Goal: Information Seeking & Learning: Understand process/instructions

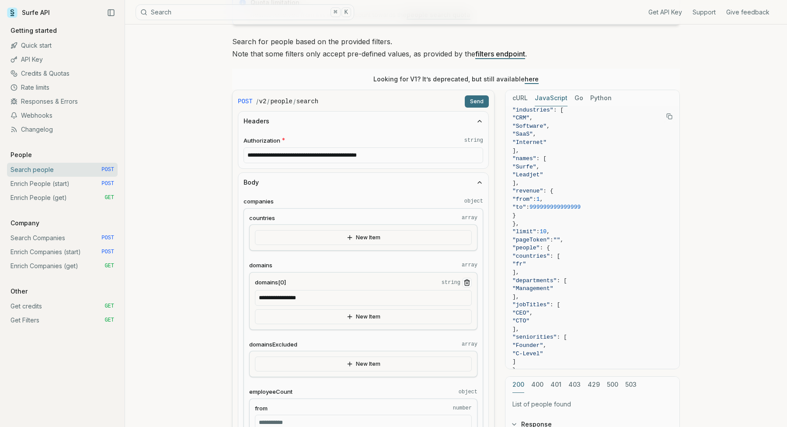
scroll to position [107, 0]
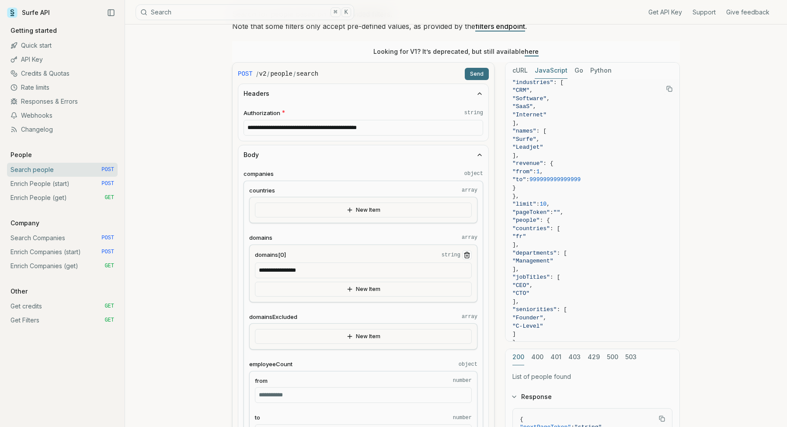
click at [331, 272] on input "**********" at bounding box center [363, 270] width 217 height 16
drag, startPoint x: 339, startPoint y: 272, endPoint x: 193, endPoint y: 267, distance: 146.1
type input "**********"
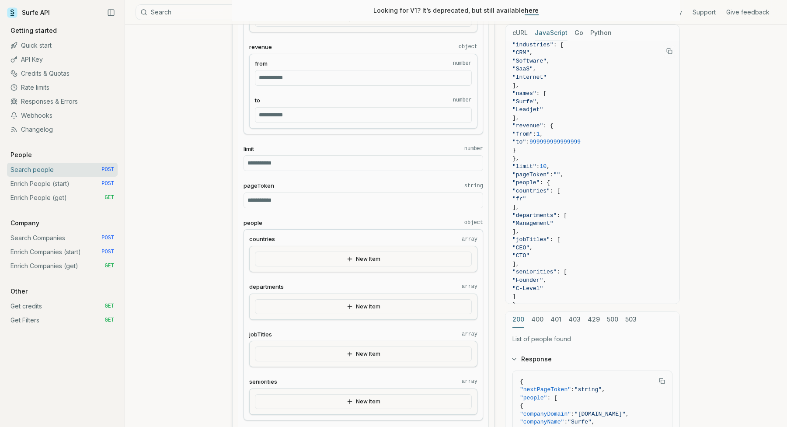
scroll to position [0, 0]
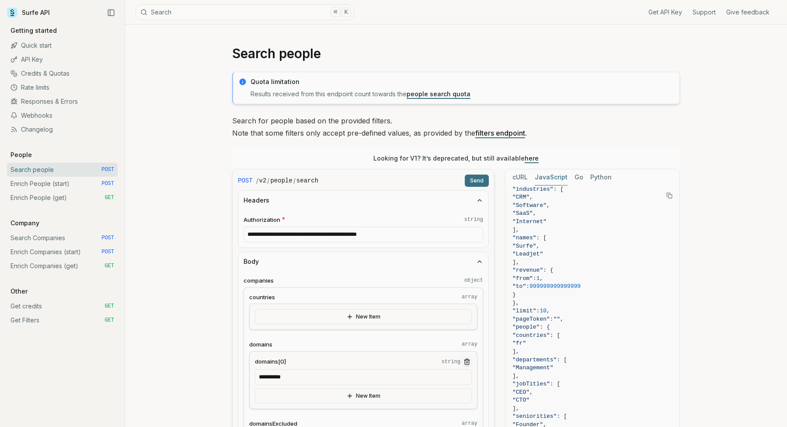
click at [475, 179] on button "Send" at bounding box center [477, 180] width 24 height 12
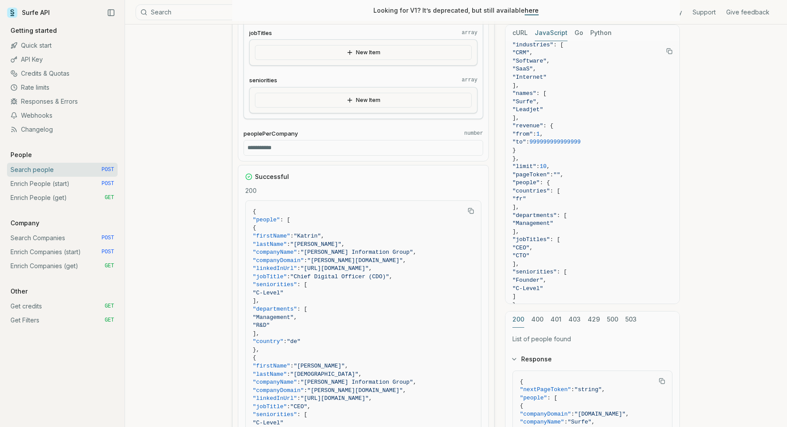
scroll to position [937, 0]
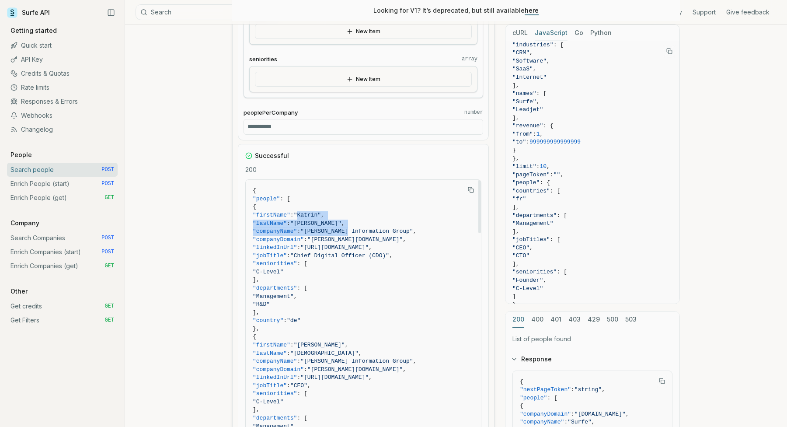
drag, startPoint x: 320, startPoint y: 214, endPoint x: 374, endPoint y: 230, distance: 56.6
click at [374, 230] on span ""Schober Information Group"" at bounding box center [356, 231] width 112 height 7
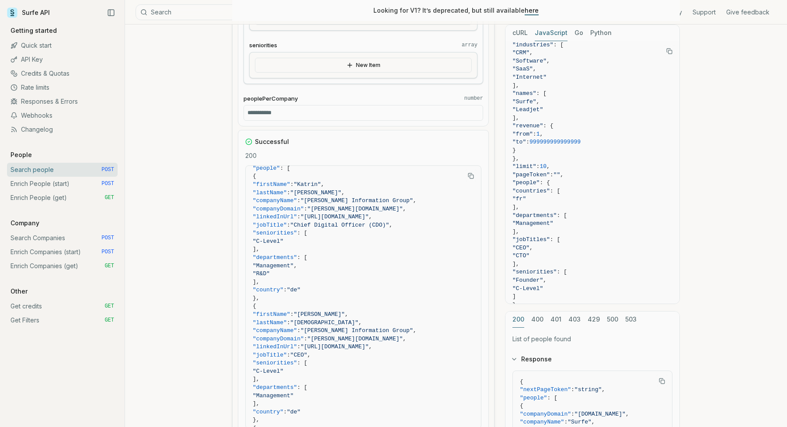
scroll to position [950, 0]
drag, startPoint x: 262, startPoint y: 116, endPoint x: 233, endPoint y: 114, distance: 28.9
click at [263, 113] on input "**" at bounding box center [364, 114] width 240 height 16
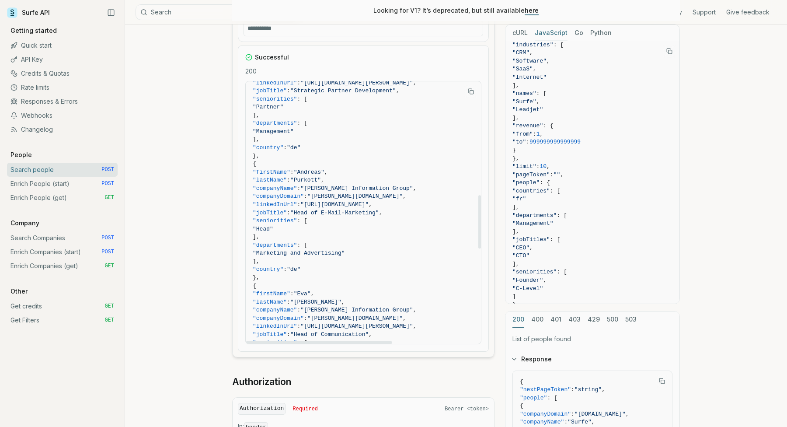
scroll to position [562, 0]
drag, startPoint x: 325, startPoint y: 173, endPoint x: 355, endPoint y: 232, distance: 66.1
click at [355, 232] on code "{ "people" : [ { "firstName" : "Katrin" , "lastName" : "Meier-Mwangai" , "compa…" at bounding box center [427, 167] width 348 height 1282
click at [355, 232] on span ""Head"" at bounding box center [427, 228] width 348 height 8
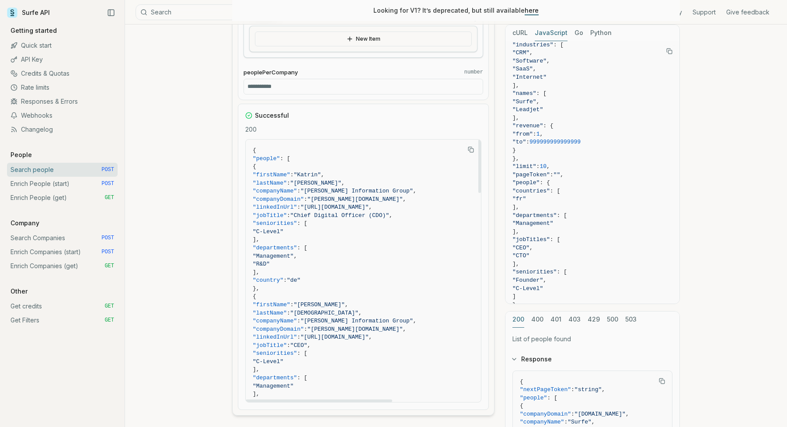
scroll to position [979, 0]
click at [283, 91] on input "**" at bounding box center [364, 85] width 240 height 16
drag, startPoint x: 288, startPoint y: 91, endPoint x: 202, endPoint y: 89, distance: 86.1
click at [202, 89] on div "**********" at bounding box center [456, 4] width 662 height 1919
click at [286, 86] on input "**" at bounding box center [364, 85] width 240 height 16
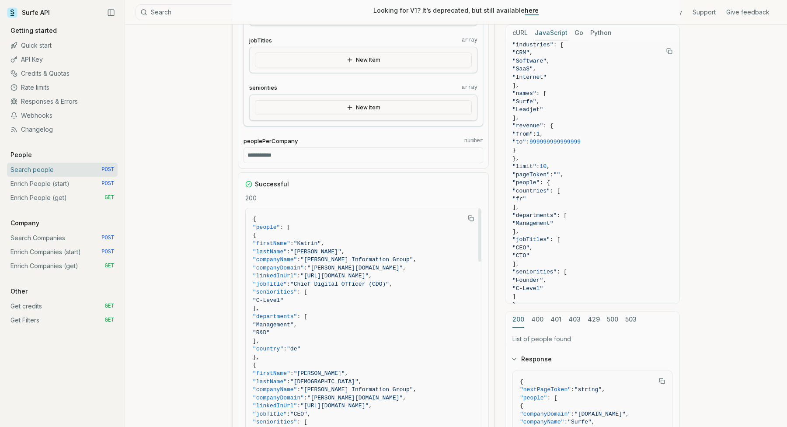
scroll to position [898, 0]
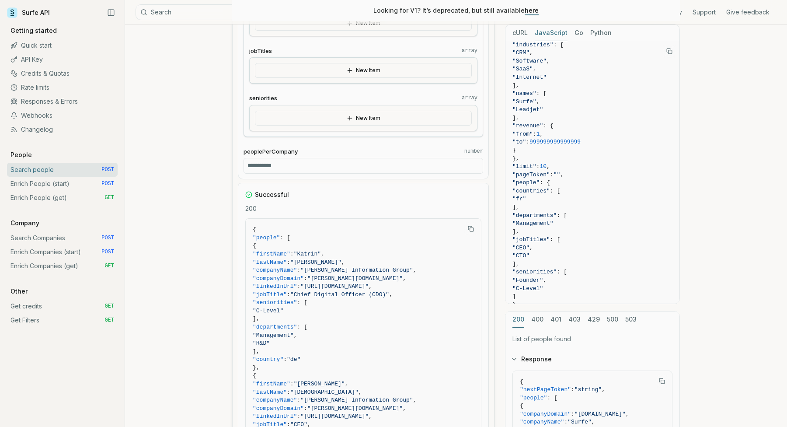
drag, startPoint x: 272, startPoint y: 166, endPoint x: 215, endPoint y: 164, distance: 57.3
click at [216, 164] on article "**********" at bounding box center [456, 85] width 490 height 1919
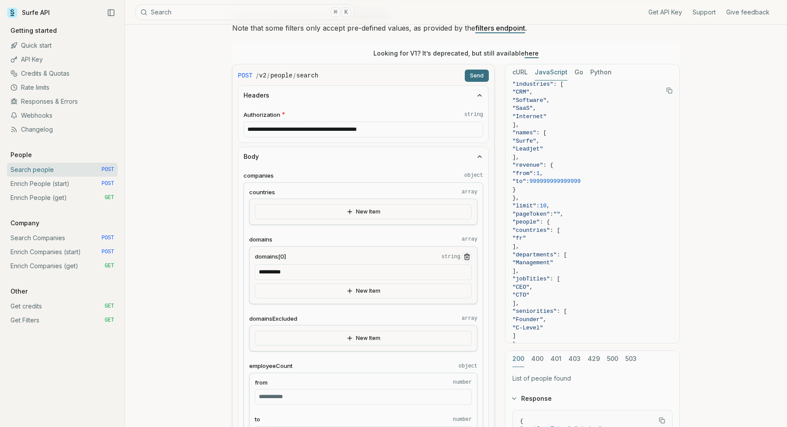
scroll to position [21, 0]
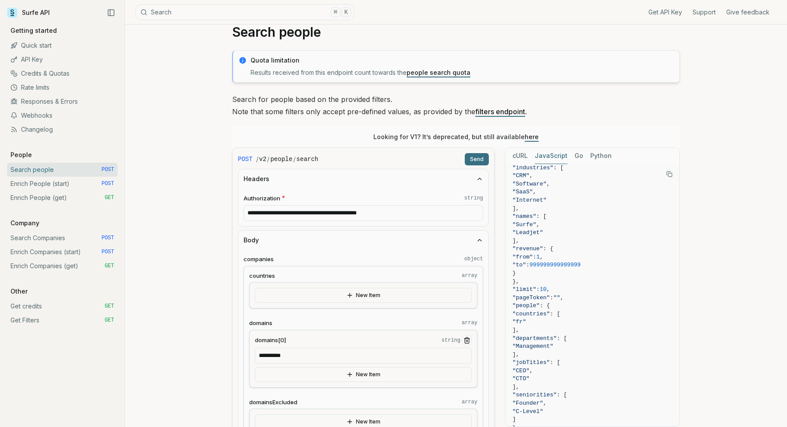
type input "*"
click at [472, 162] on button "Send" at bounding box center [477, 159] width 24 height 12
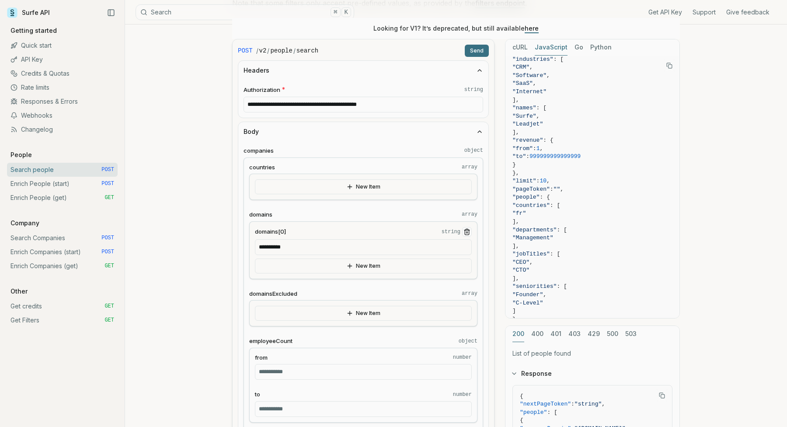
scroll to position [92, 0]
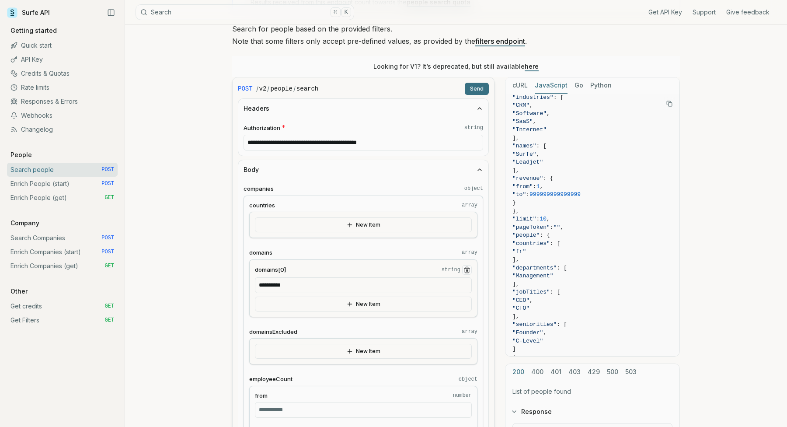
click at [336, 226] on button "New Item" at bounding box center [363, 224] width 217 height 15
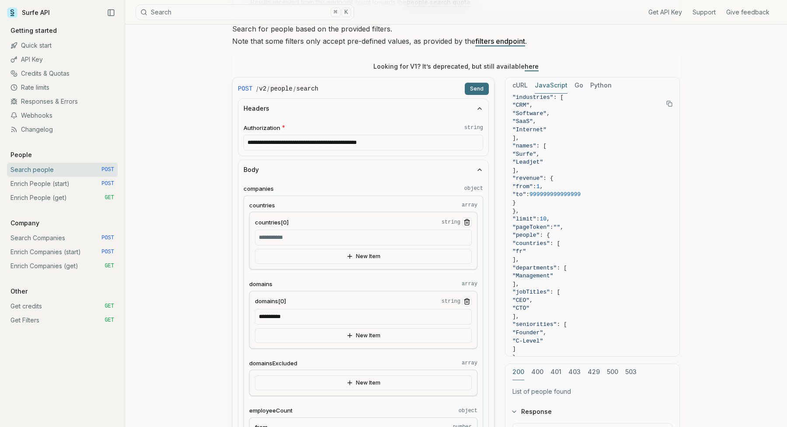
click at [310, 239] on input "countries[0] string" at bounding box center [363, 238] width 217 height 16
type input "**"
click at [478, 89] on button "Send" at bounding box center [477, 89] width 24 height 12
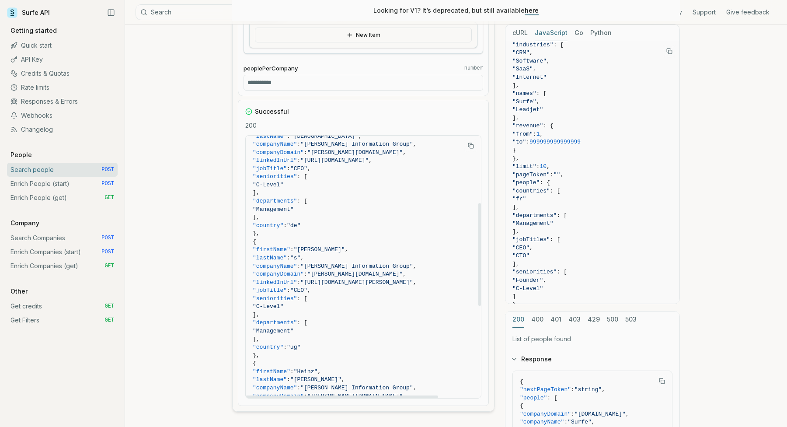
scroll to position [176, 0]
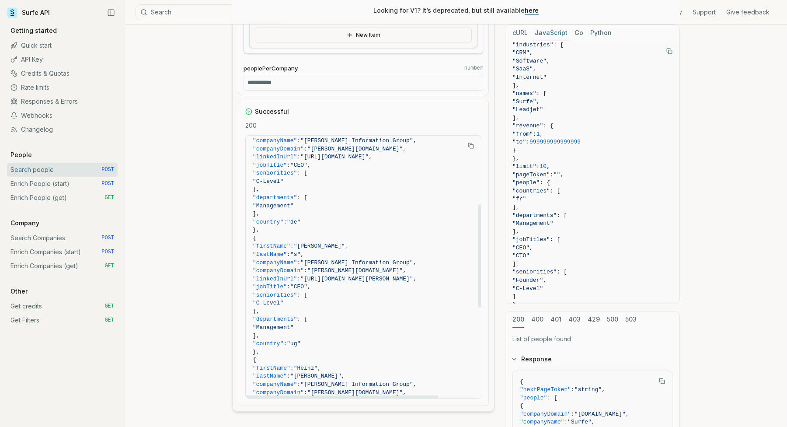
drag, startPoint x: 297, startPoint y: 342, endPoint x: 337, endPoint y: 342, distance: 39.4
click at [337, 342] on span ""country" : "ug"" at bounding box center [363, 344] width 221 height 8
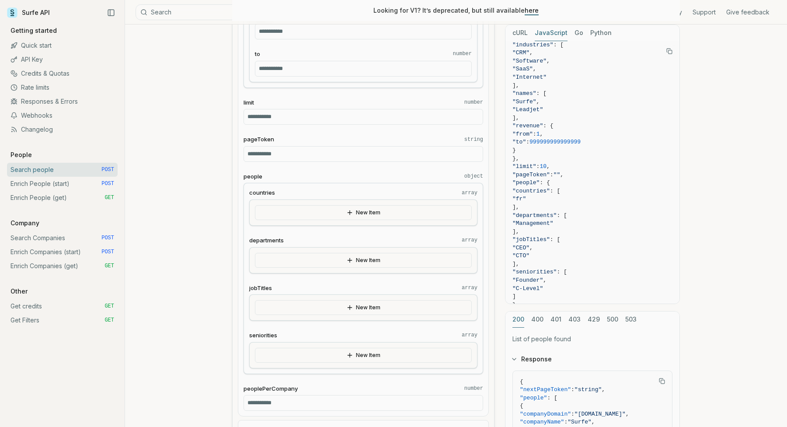
scroll to position [697, 0]
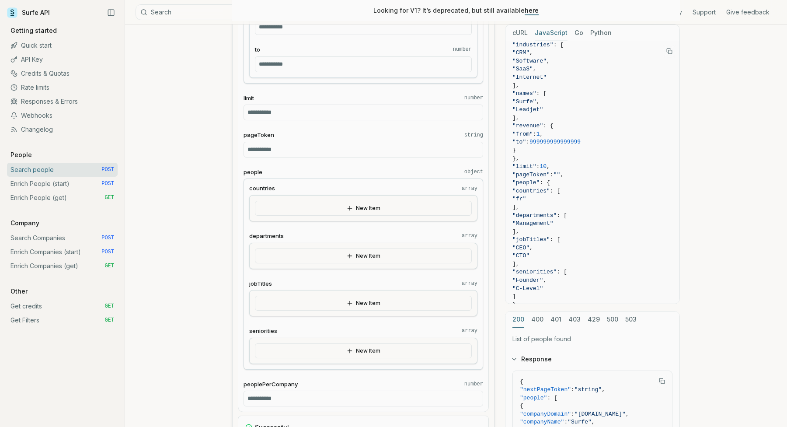
click at [320, 209] on button "New Item" at bounding box center [363, 208] width 217 height 15
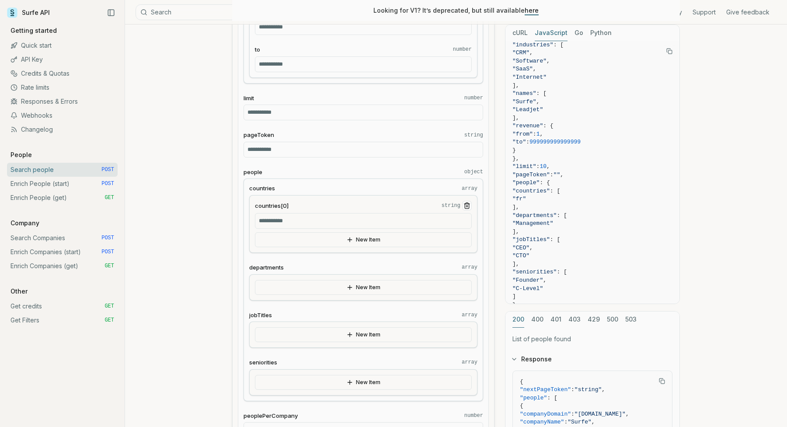
click at [324, 223] on input "countries[0] string" at bounding box center [363, 221] width 217 height 16
click at [207, 219] on div "**********" at bounding box center [456, 319] width 662 height 1982
click at [278, 222] on input "**" at bounding box center [363, 221] width 217 height 16
type input "*"
click at [291, 335] on button "New Item" at bounding box center [363, 334] width 217 height 15
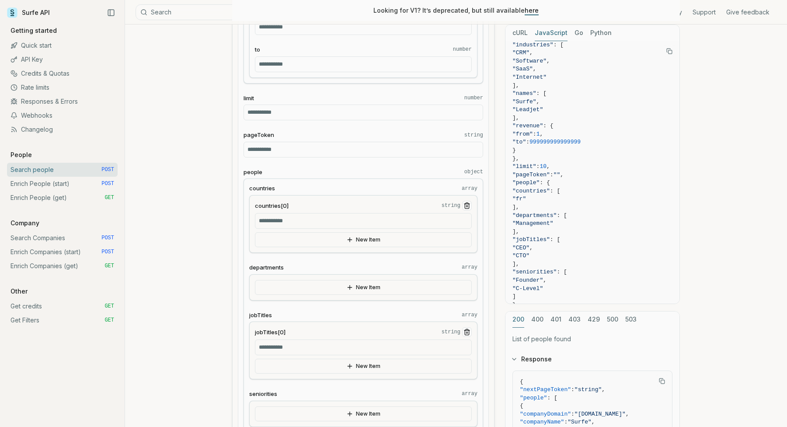
click at [291, 354] on input "jobTitles[0] string" at bounding box center [363, 347] width 217 height 16
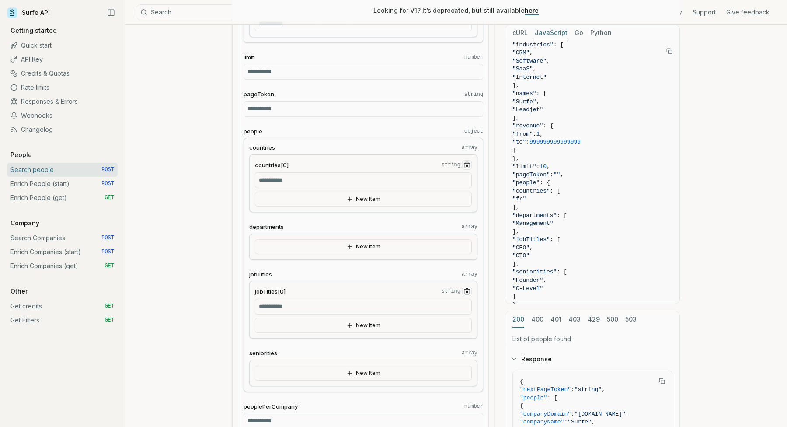
click at [317, 375] on button "New Item" at bounding box center [363, 373] width 217 height 15
click at [308, 390] on input "seniorities[0] string" at bounding box center [363, 386] width 217 height 16
type input "*******"
click at [217, 348] on article "**********" at bounding box center [456, 309] width 490 height 2045
click at [318, 305] on input "jobTitles[0] string" at bounding box center [363, 307] width 217 height 16
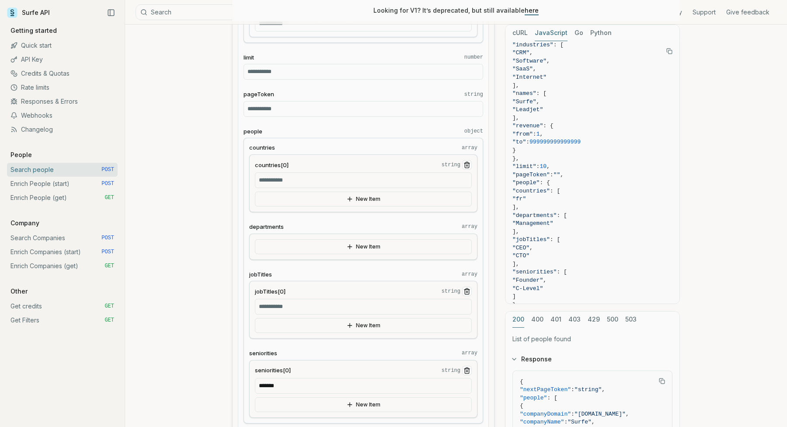
click at [460, 288] on label "jobTitles[0] string" at bounding box center [363, 291] width 217 height 10
click at [460, 299] on input "jobTitles[0] string" at bounding box center [363, 307] width 217 height 16
click at [466, 292] on icon "Remove Item" at bounding box center [466, 291] width 7 height 7
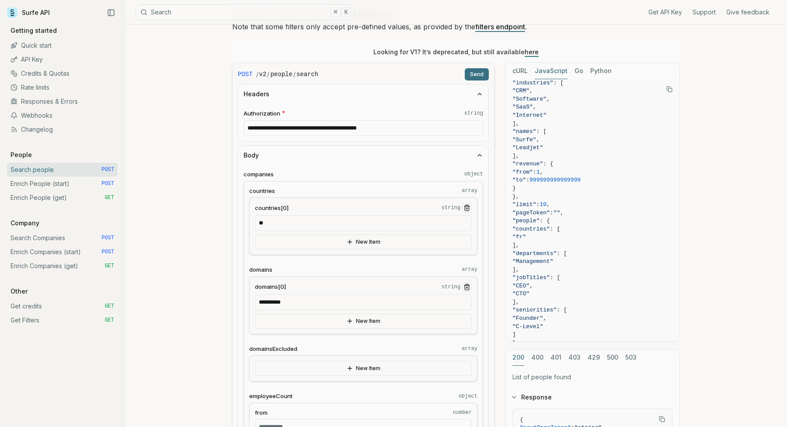
scroll to position [0, 0]
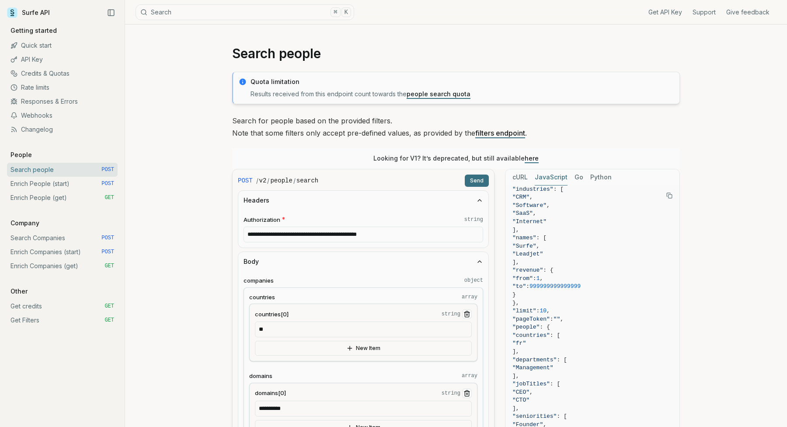
click at [474, 183] on button "Send" at bounding box center [477, 180] width 24 height 12
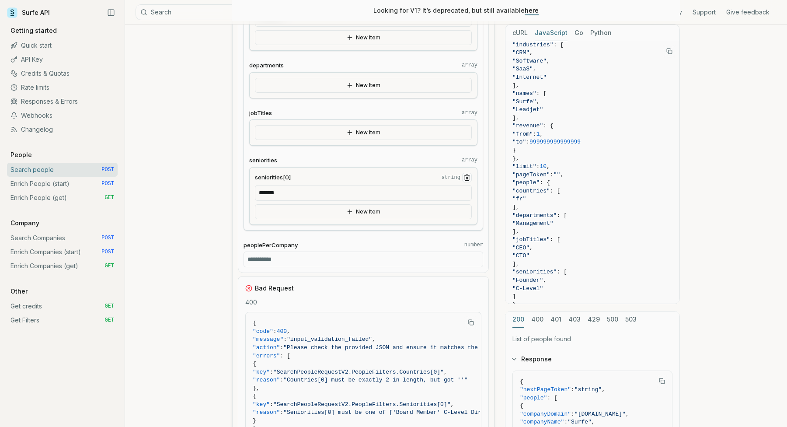
scroll to position [630, 0]
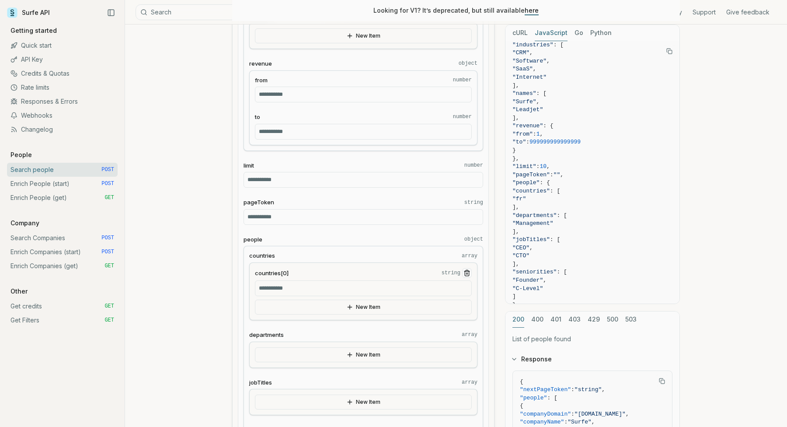
click at [465, 272] on icon "Remove Item" at bounding box center [467, 273] width 4 height 5
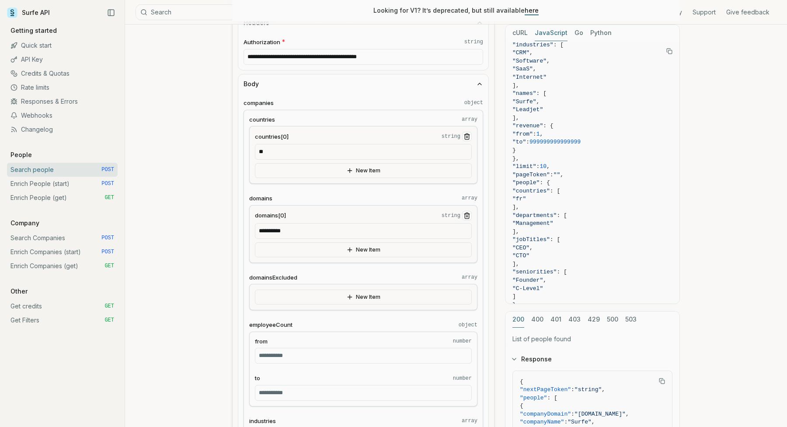
scroll to position [163, 0]
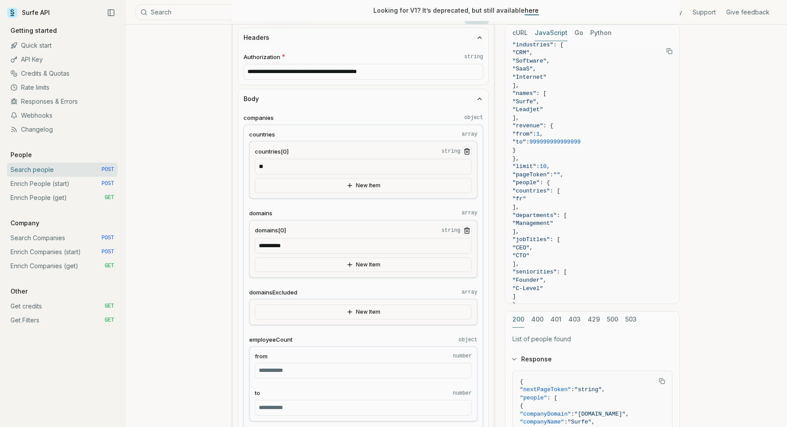
click at [467, 152] on line "Remove Item" at bounding box center [467, 152] width 0 height 2
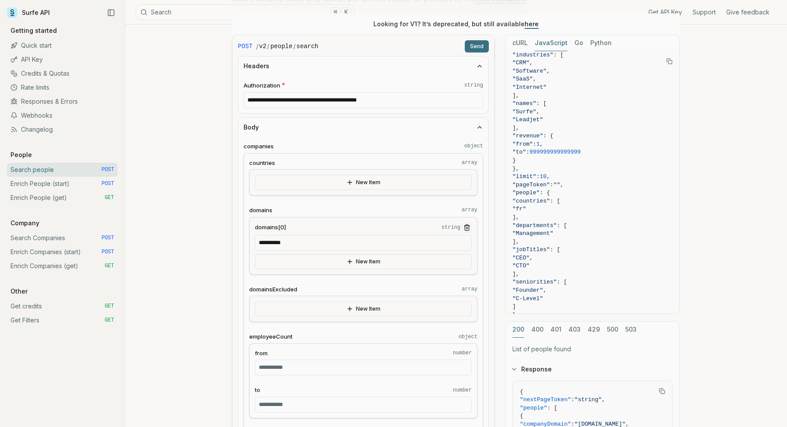
scroll to position [130, 0]
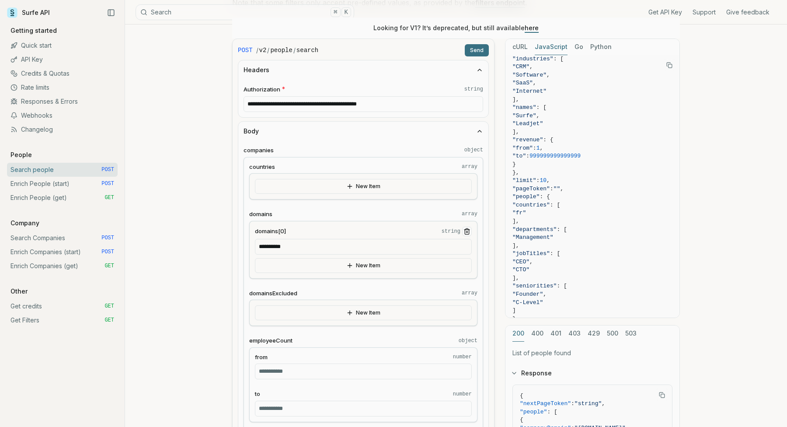
click at [486, 45] on button "Send" at bounding box center [477, 50] width 24 height 12
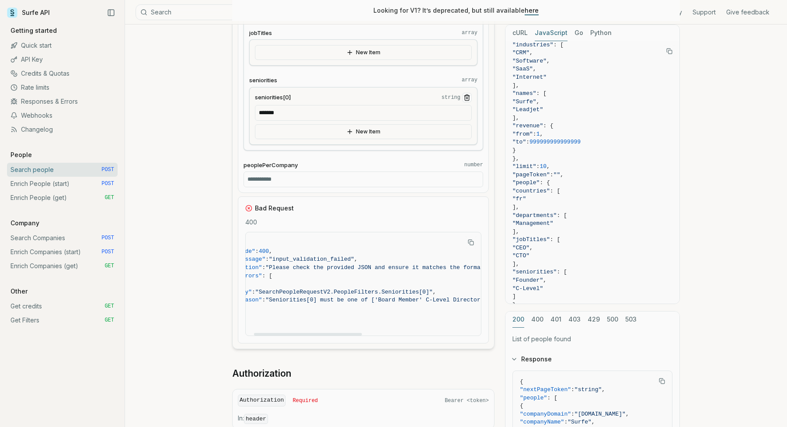
scroll to position [890, 0]
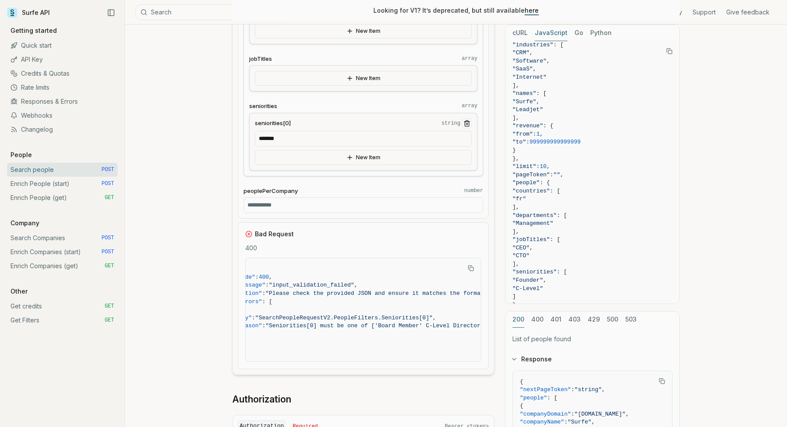
click at [468, 122] on icon "Remove Item" at bounding box center [466, 123] width 7 height 7
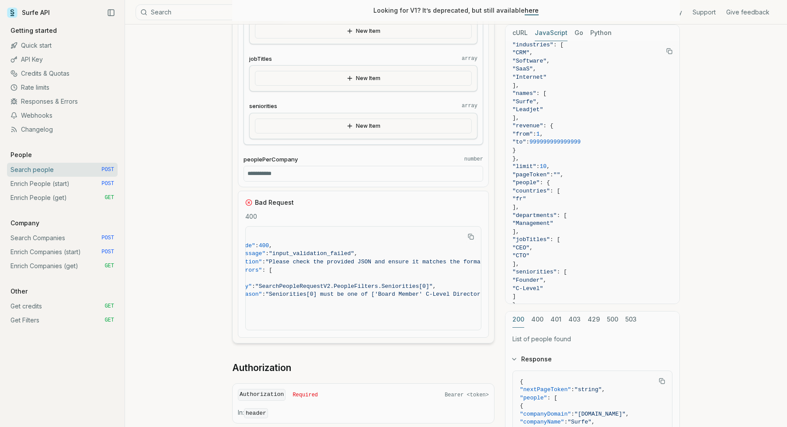
click at [416, 128] on button "New Item" at bounding box center [363, 125] width 217 height 15
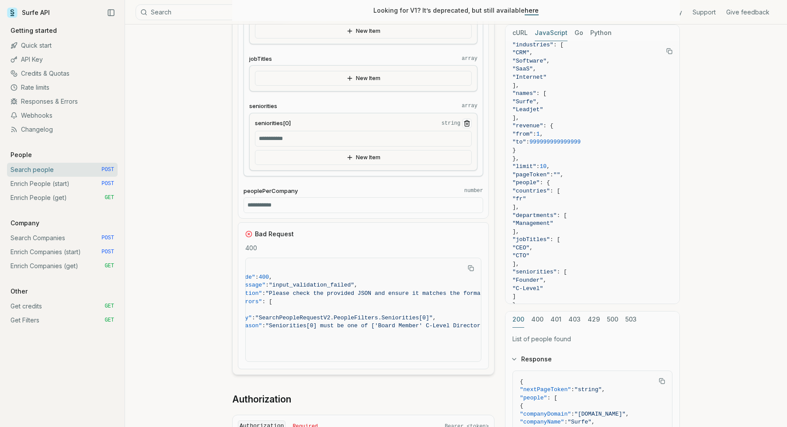
click at [364, 139] on input "seniorities[0] string" at bounding box center [363, 139] width 217 height 16
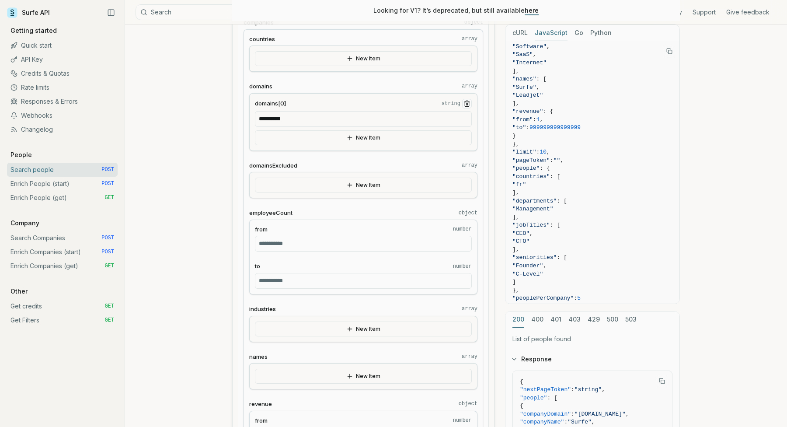
scroll to position [0, 0]
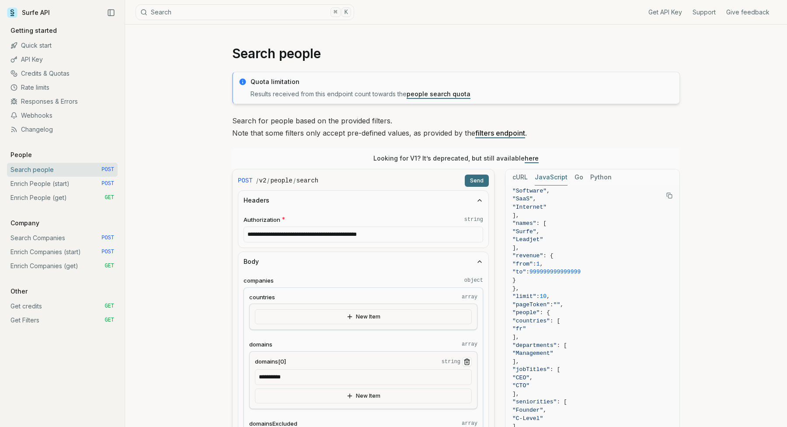
type input "*******"
click at [482, 176] on button "Send" at bounding box center [477, 180] width 24 height 12
click at [477, 182] on button "Send" at bounding box center [477, 180] width 24 height 12
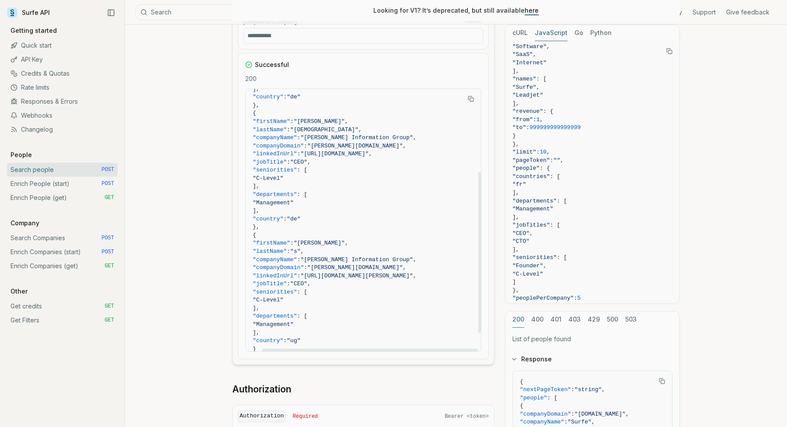
scroll to position [166, 18]
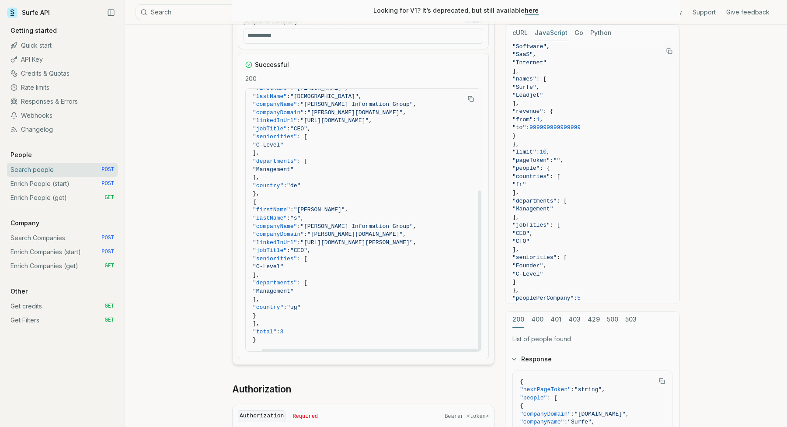
drag, startPoint x: 464, startPoint y: 241, endPoint x: 310, endPoint y: 242, distance: 153.5
click at [310, 242] on span ""https://www.linkedin.com/in/ritesh-s-49057113"" at bounding box center [356, 242] width 112 height 7
copy span "https://www.linkedin.com/in/ritesh-s-49057113"
drag, startPoint x: 275, startPoint y: 331, endPoint x: 321, endPoint y: 331, distance: 46.3
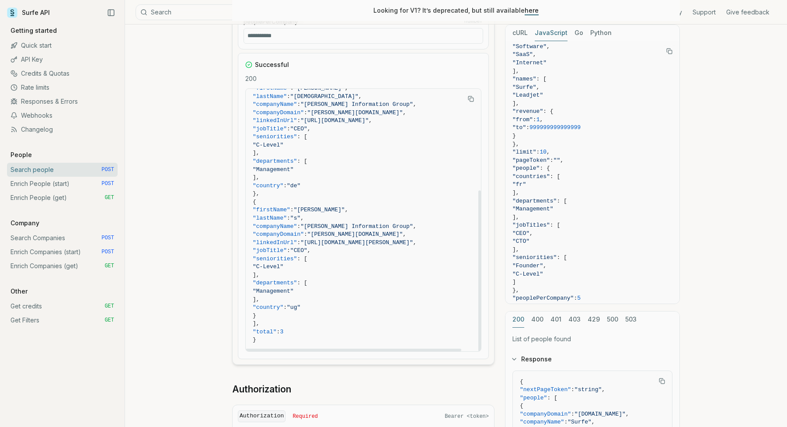
click at [321, 331] on span ""total" : 3" at bounding box center [363, 332] width 221 height 8
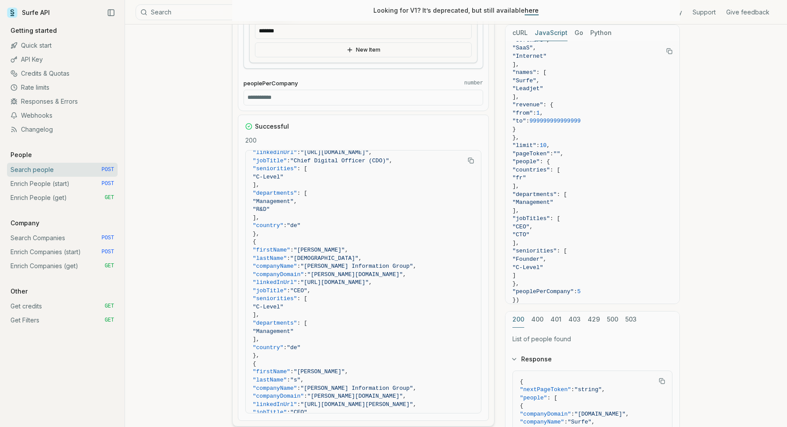
scroll to position [1008, 0]
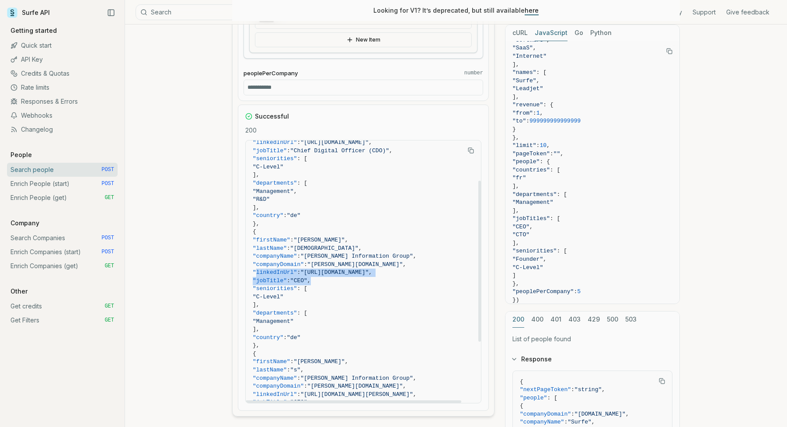
drag, startPoint x: 341, startPoint y: 282, endPoint x: 254, endPoint y: 269, distance: 87.0
click at [254, 269] on code "{ "people" : [ { "firstName" : "Katrin" , "lastName" : "Meier-Mwangai" , "compa…" at bounding box center [363, 289] width 221 height 414
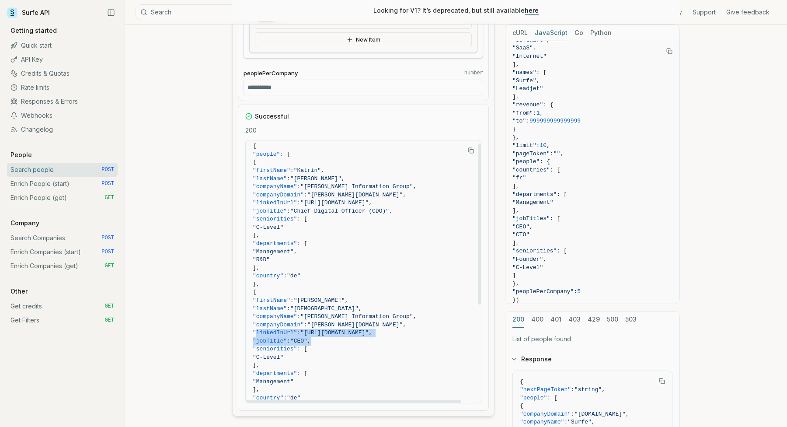
scroll to position [4, 0]
click at [59, 184] on link "Enrich People (start) POST" at bounding box center [62, 184] width 111 height 14
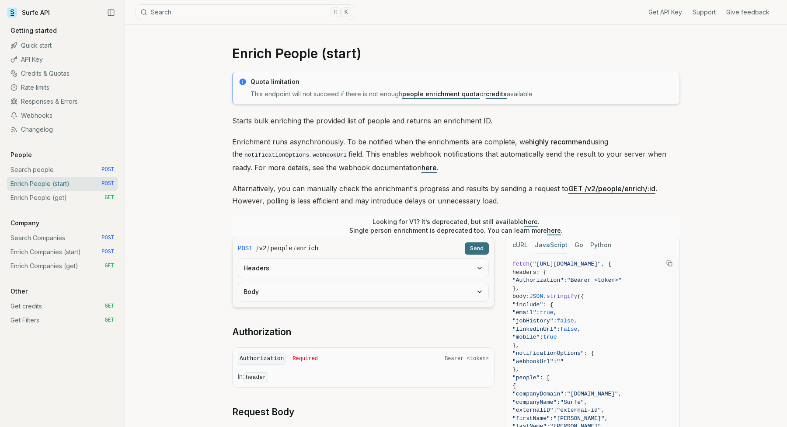
click at [73, 172] on link "Search people POST" at bounding box center [62, 170] width 111 height 14
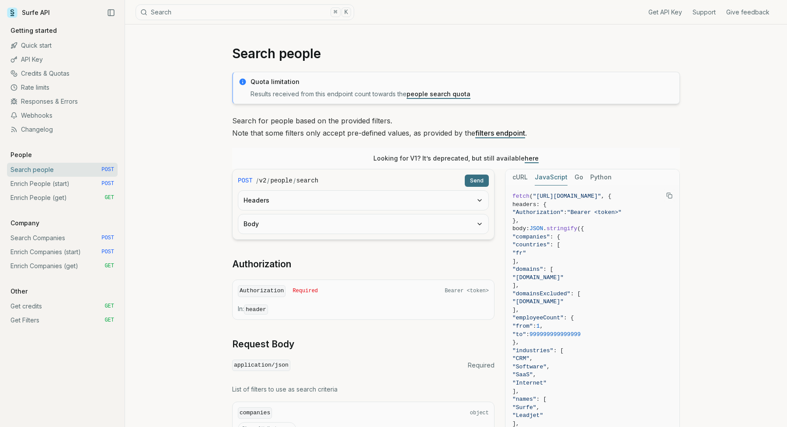
click at [68, 185] on link "Enrich People (start) POST" at bounding box center [62, 184] width 111 height 14
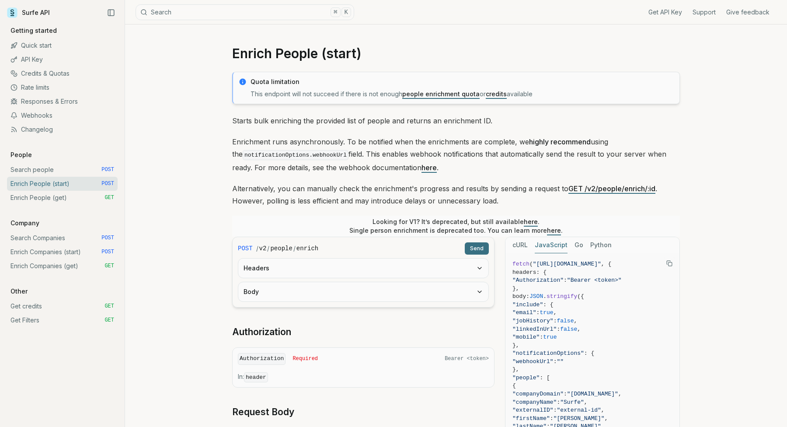
click at [65, 198] on link "Enrich People (get) GET" at bounding box center [62, 198] width 111 height 14
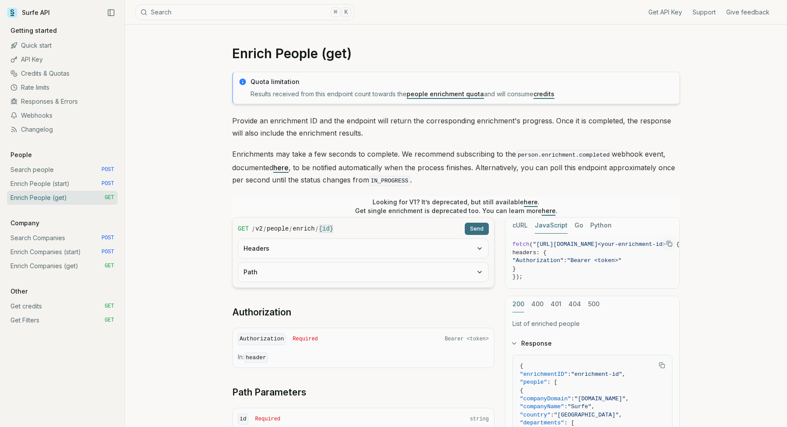
click at [69, 186] on link "Enrich People (start) POST" at bounding box center [62, 184] width 111 height 14
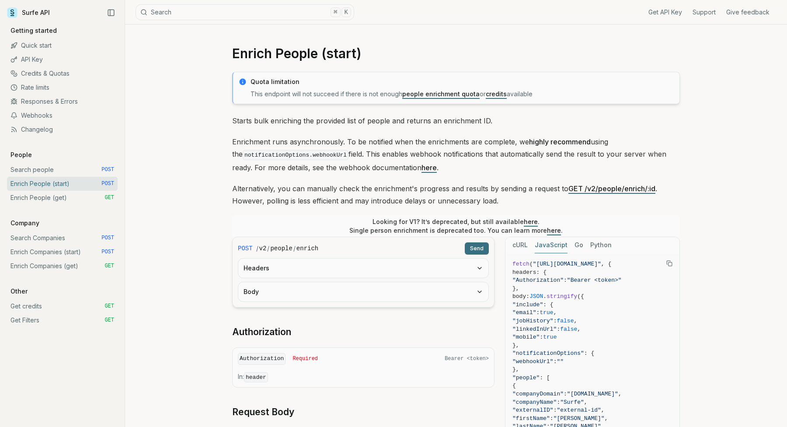
click at [69, 172] on link "Search people POST" at bounding box center [62, 170] width 111 height 14
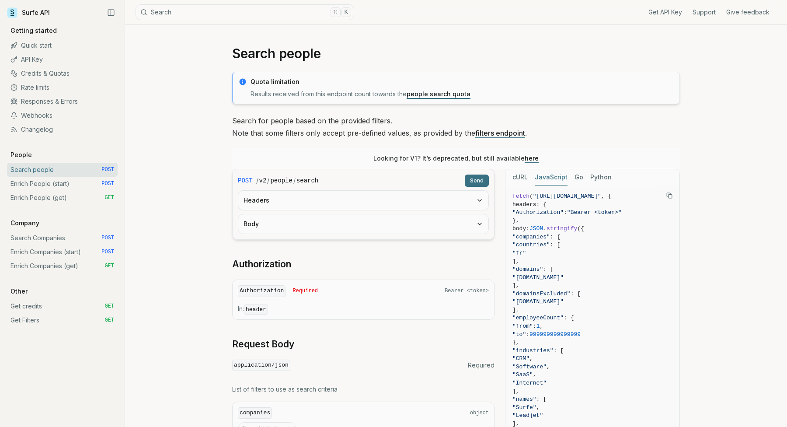
click at [67, 185] on link "Enrich People (start) POST" at bounding box center [62, 184] width 111 height 14
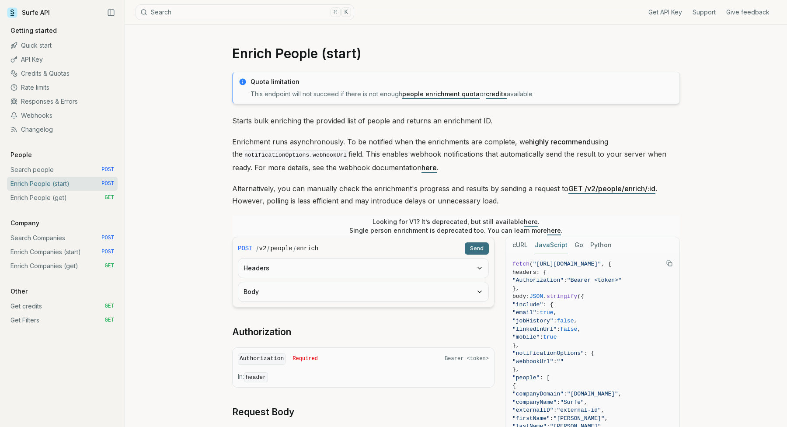
click at [70, 170] on link "Search people POST" at bounding box center [62, 170] width 111 height 14
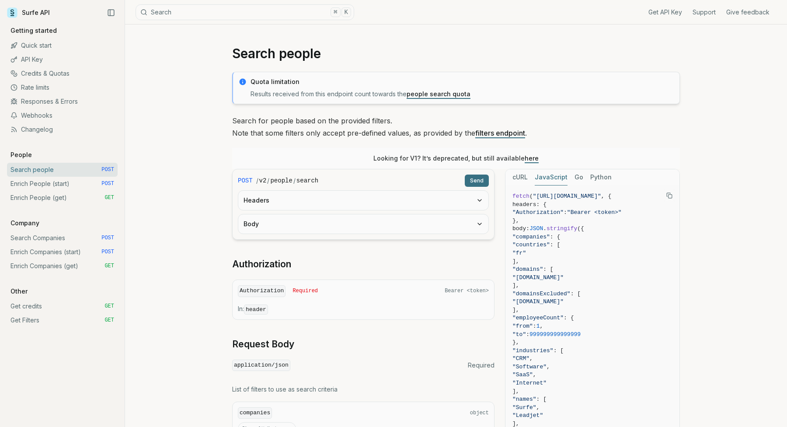
click at [69, 184] on link "Enrich People (start) POST" at bounding box center [62, 184] width 111 height 14
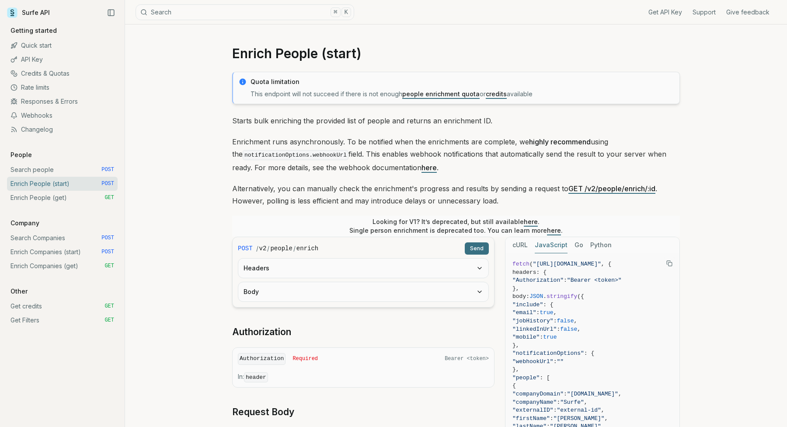
click at [352, 266] on button "Headers" at bounding box center [363, 267] width 250 height 19
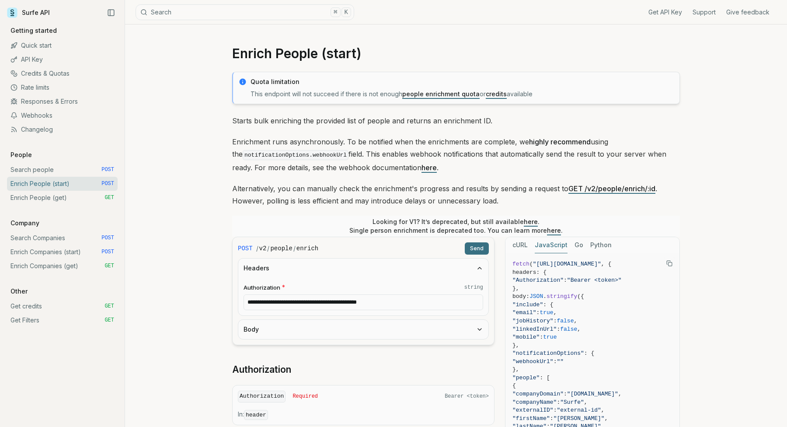
click at [352, 266] on button "Headers" at bounding box center [363, 267] width 250 height 19
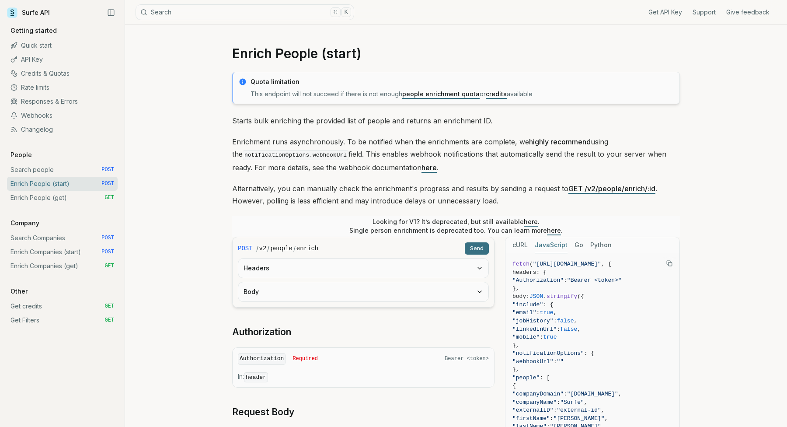
click at [344, 291] on button "Body" at bounding box center [363, 291] width 250 height 19
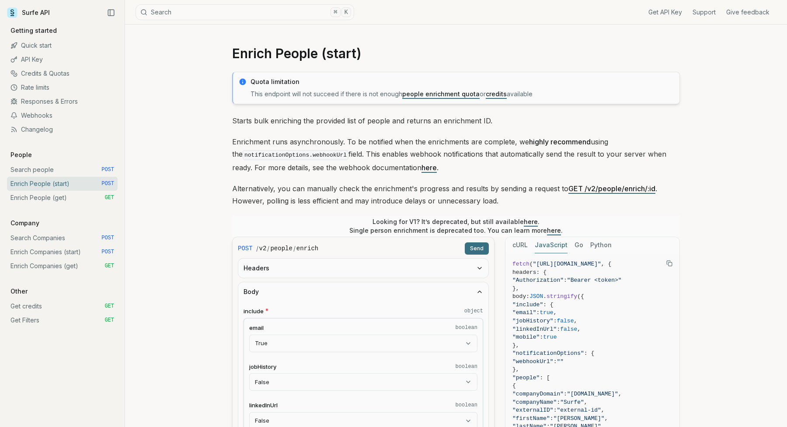
scroll to position [132, 0]
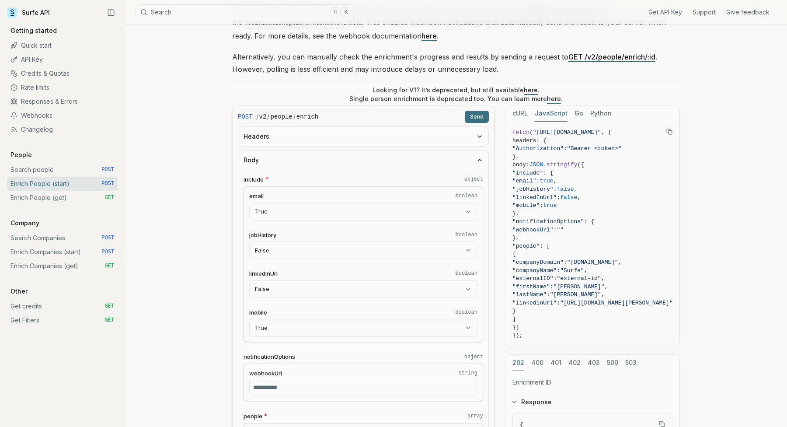
click at [282, 212] on body "Surfe API Get API Key Support Give feedback Getting started Quick start API Key…" at bounding box center [393, 370] width 787 height 1004
click at [205, 210] on div "Enrich People (start) Quota limitation This endpoint will not succeed if there …" at bounding box center [456, 383] width 662 height 980
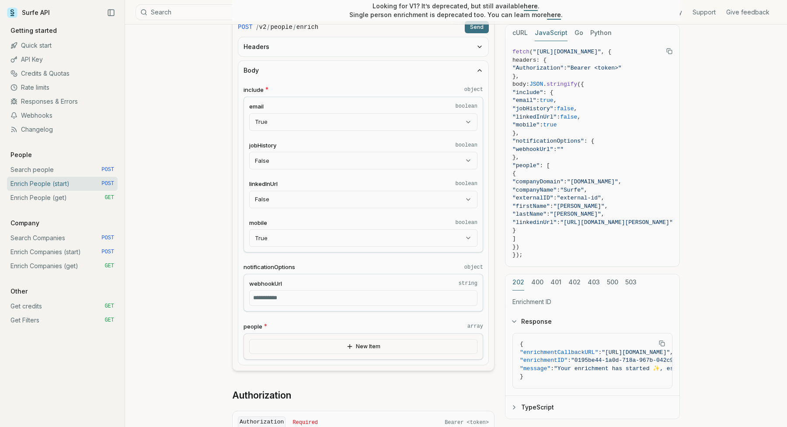
scroll to position [223, 0]
click at [296, 342] on button "New Item" at bounding box center [363, 345] width 228 height 15
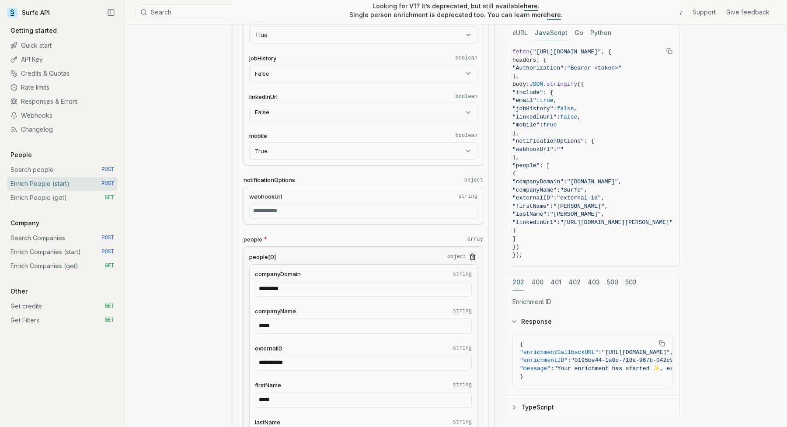
scroll to position [316, 0]
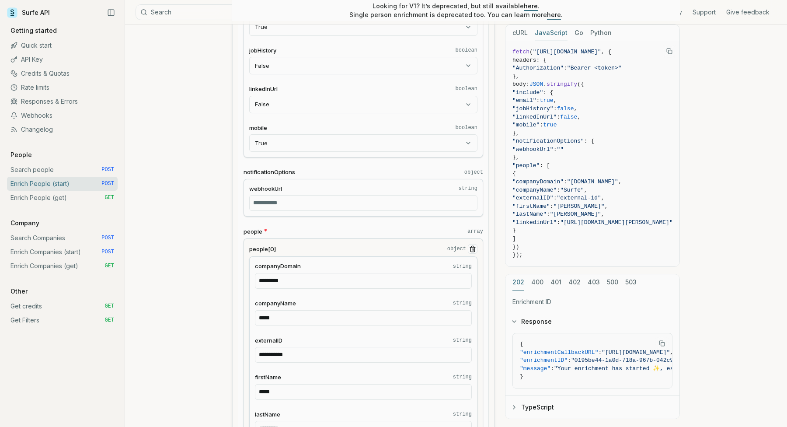
drag, startPoint x: 303, startPoint y: 279, endPoint x: 234, endPoint y: 276, distance: 68.7
click at [234, 276] on form "**********" at bounding box center [363, 217] width 262 height 594
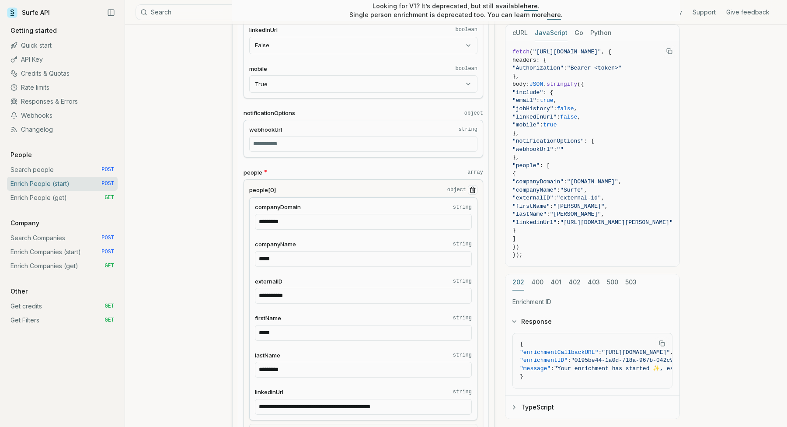
scroll to position [404, 0]
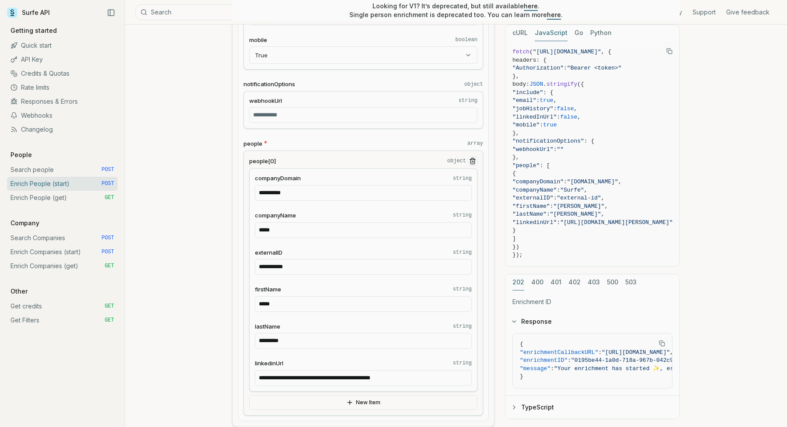
type input "**********"
drag, startPoint x: 290, startPoint y: 302, endPoint x: 233, endPoint y: 300, distance: 57.3
click at [234, 300] on form "**********" at bounding box center [363, 130] width 262 height 594
type input "******"
drag, startPoint x: 304, startPoint y: 338, endPoint x: 217, endPoint y: 336, distance: 86.6
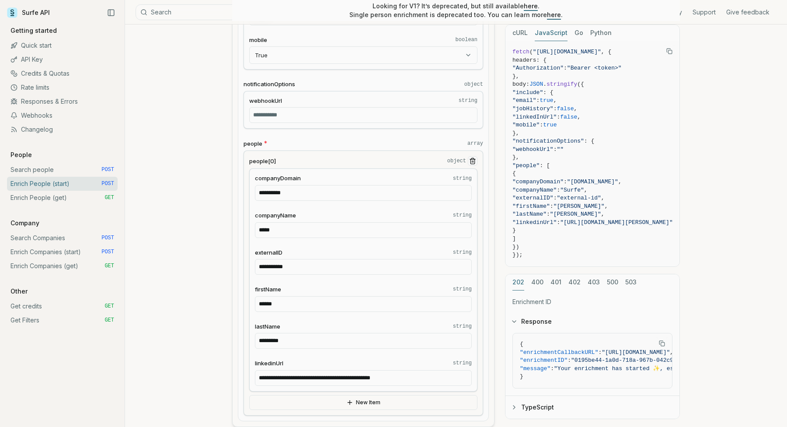
click at [219, 336] on article "Enrich People (start) Quota limitation This endpoint will not succeed if there …" at bounding box center [456, 229] width 490 height 1219
type input "*****"
click at [218, 347] on article "Enrich People (start) Quota limitation This endpoint will not succeed if there …" at bounding box center [456, 229] width 490 height 1219
click at [363, 378] on input "**********" at bounding box center [363, 378] width 217 height 16
click at [317, 269] on input "**********" at bounding box center [363, 267] width 217 height 16
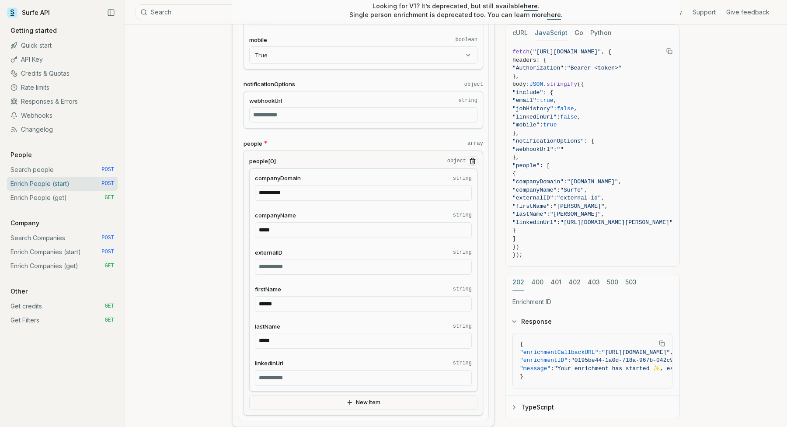
click at [316, 229] on input "*****" at bounding box center [363, 230] width 217 height 16
type input "*******"
click at [213, 245] on article "Enrich People (start) Quota limitation This endpoint will not succeed if there …" at bounding box center [456, 229] width 490 height 1219
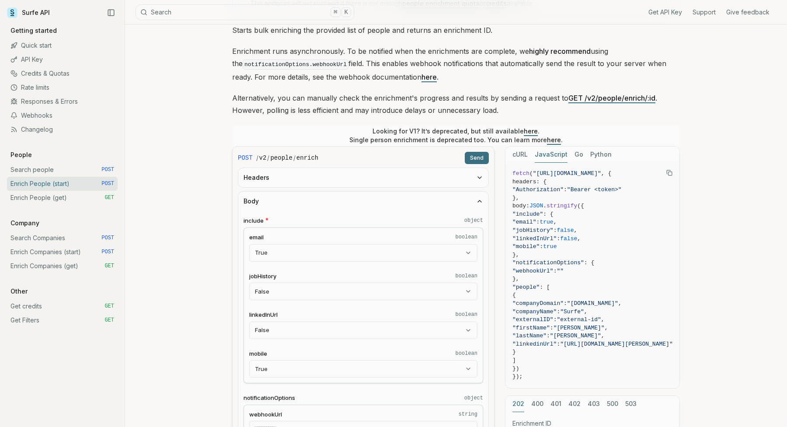
scroll to position [88, 0]
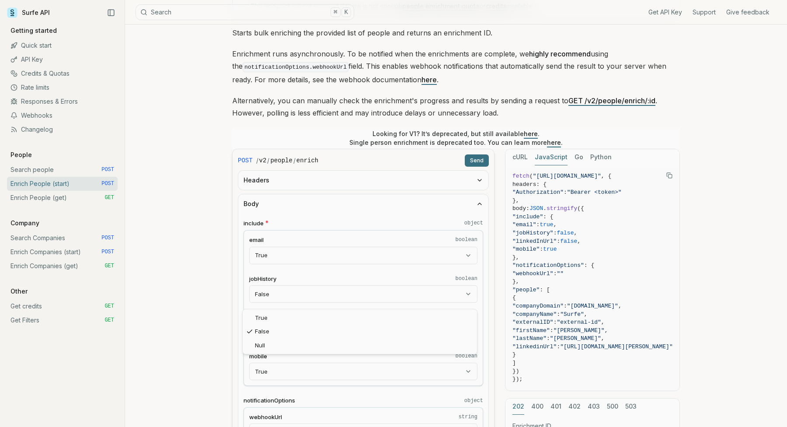
select select "****"
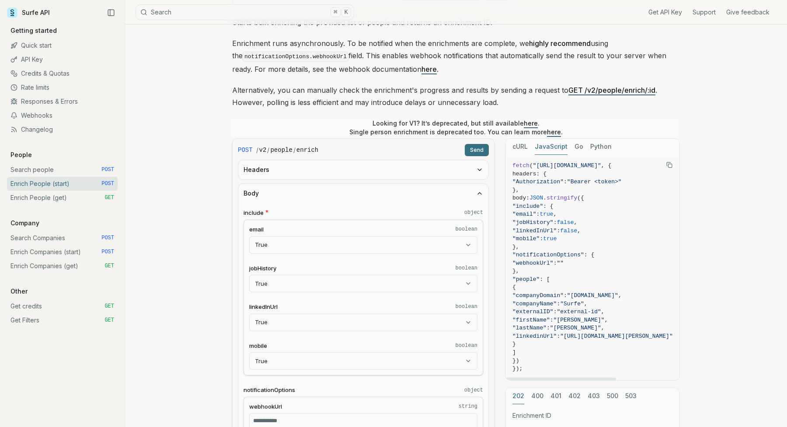
scroll to position [106, 0]
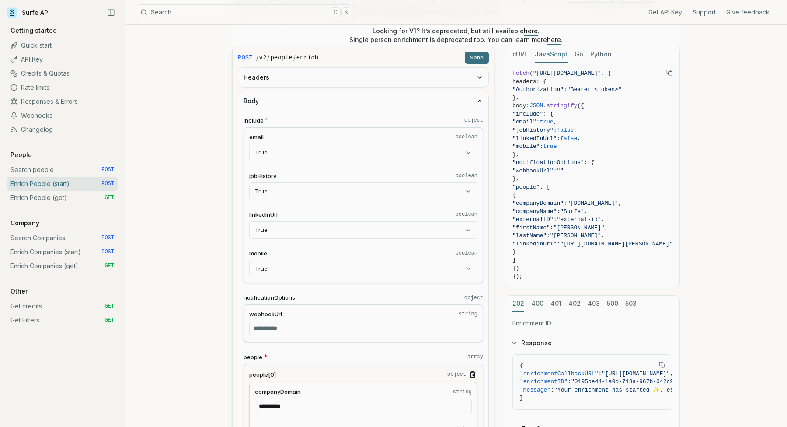
scroll to position [150, 0]
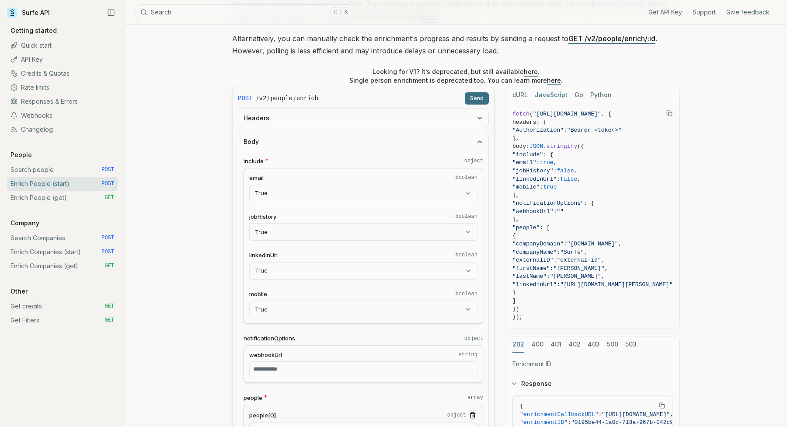
click at [482, 95] on button "Send" at bounding box center [477, 98] width 24 height 12
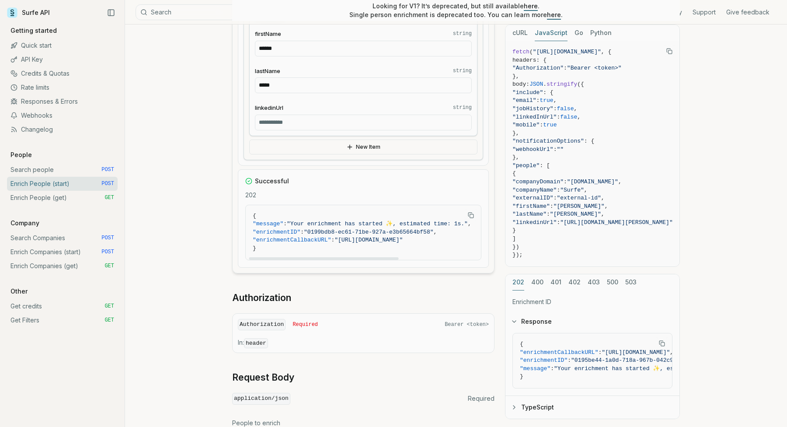
scroll to position [0, 0]
drag, startPoint x: 319, startPoint y: 231, endPoint x: 394, endPoint y: 232, distance: 75.2
click at [394, 232] on span ""0199bdb8-ec61-71be-927a-e3b65664bf58"" at bounding box center [368, 232] width 129 height 7
drag, startPoint x: 317, startPoint y: 231, endPoint x: 441, endPoint y: 230, distance: 123.7
click at [433, 230] on span ""0199bdb8-ec61-71be-927a-e3b65664bf58"" at bounding box center [368, 232] width 129 height 7
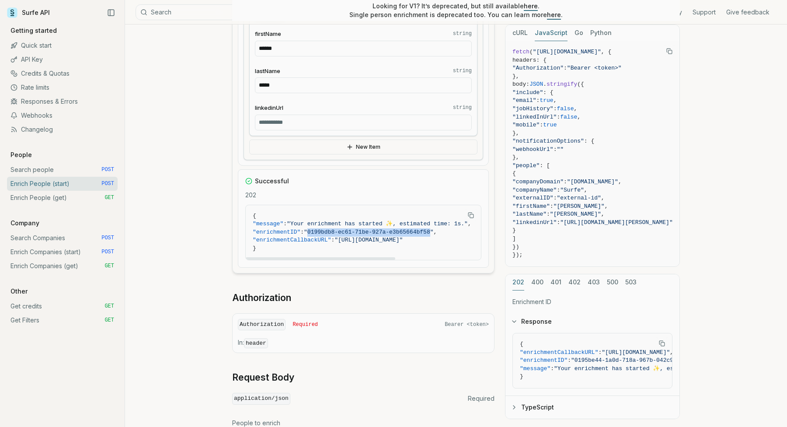
copy span "0199bdb8-ec61-71be-927a-e3b65664bf58"
click at [24, 198] on link "Enrich People (get) GET" at bounding box center [62, 198] width 111 height 14
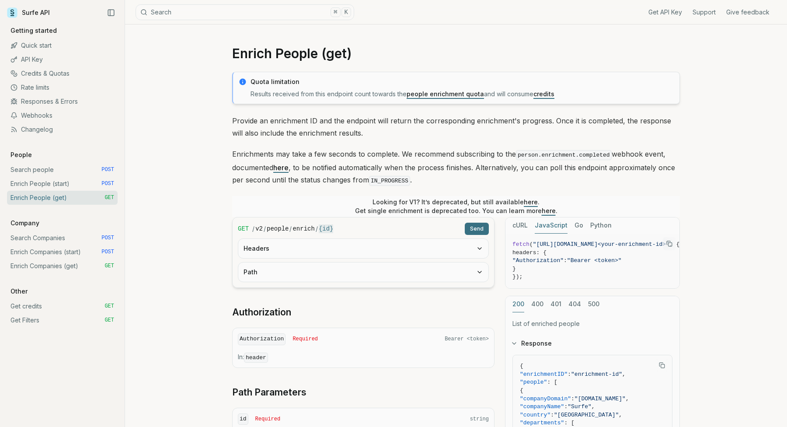
click at [292, 256] on div "Headers" at bounding box center [363, 248] width 251 height 20
click at [296, 269] on button "Path" at bounding box center [363, 271] width 250 height 19
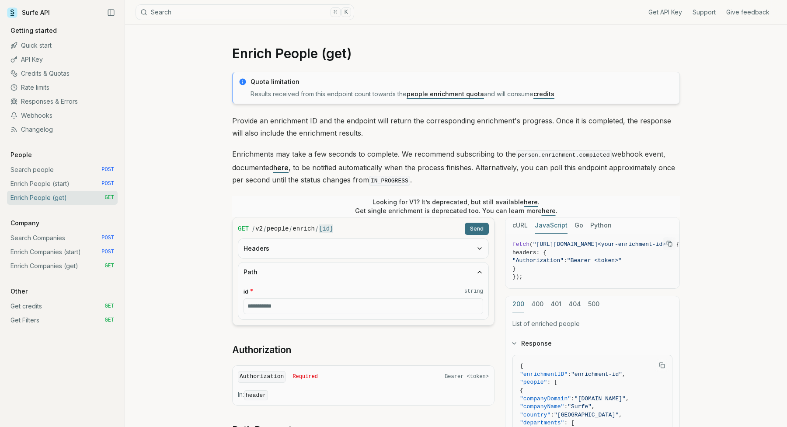
click at [295, 307] on input "id * string" at bounding box center [364, 306] width 240 height 16
paste input "**********"
type input "**********"
click at [474, 226] on button "Send" at bounding box center [477, 229] width 24 height 12
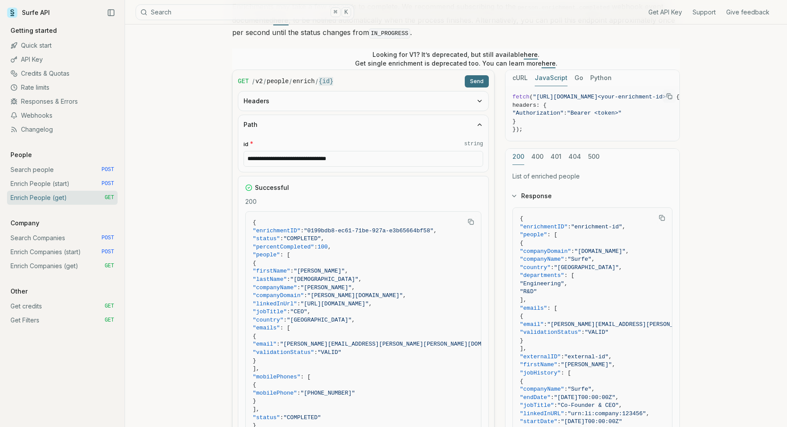
scroll to position [184, 0]
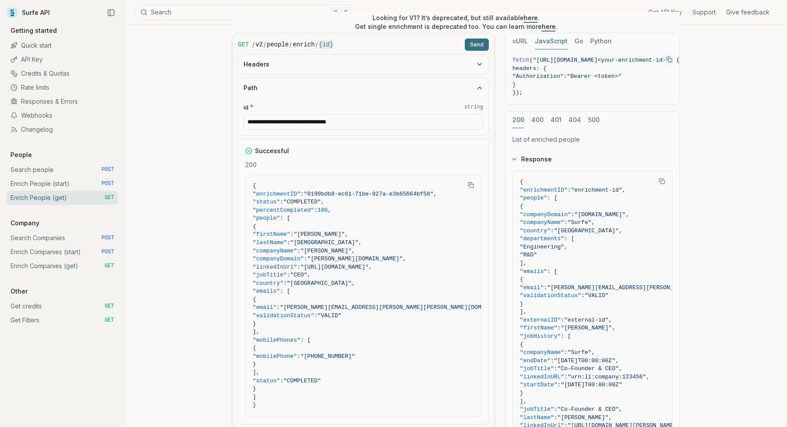
click at [50, 180] on link "Enrich People (start) POST" at bounding box center [62, 184] width 111 height 14
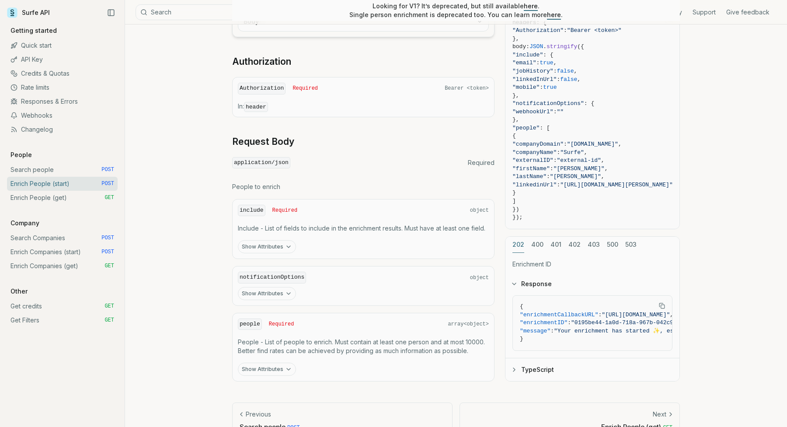
scroll to position [224, 0]
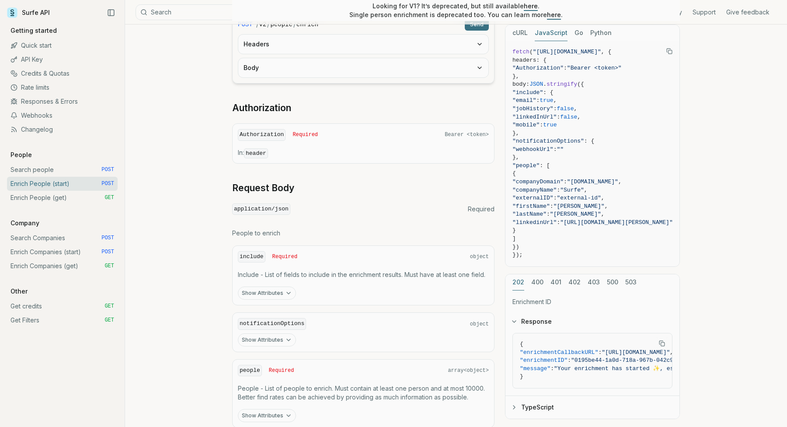
click at [301, 68] on button "Body" at bounding box center [363, 67] width 250 height 19
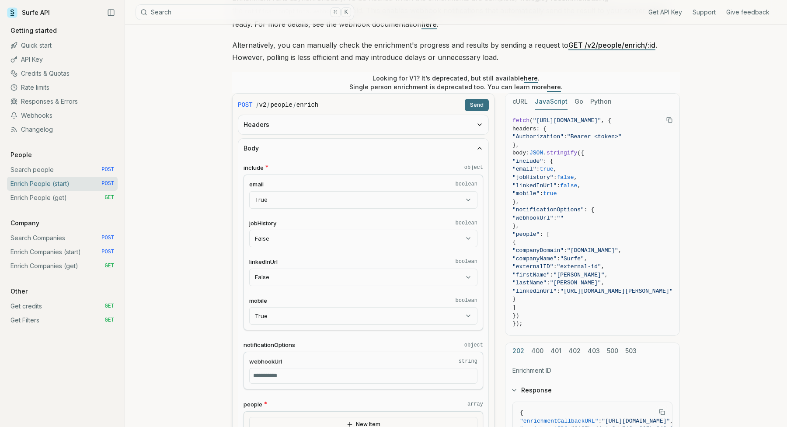
scroll to position [140, 0]
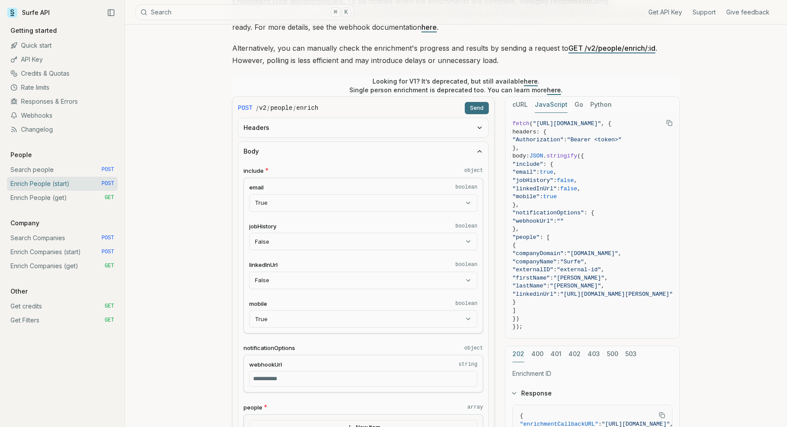
click at [65, 197] on link "Enrich People (get) GET" at bounding box center [62, 198] width 111 height 14
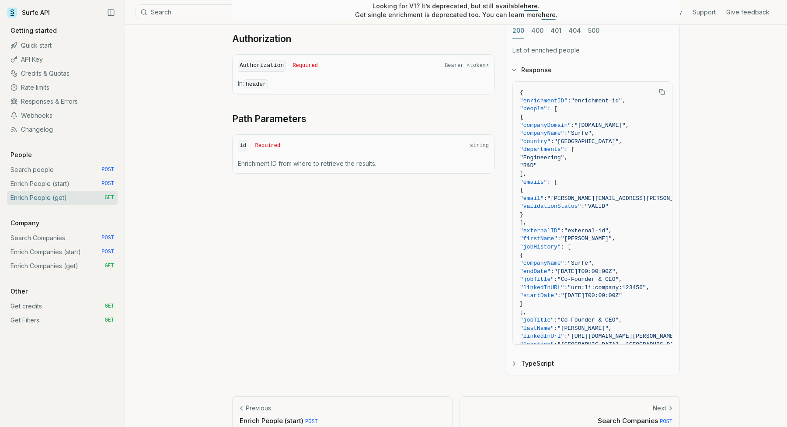
scroll to position [274, 0]
click at [55, 175] on link "Search people POST" at bounding box center [62, 170] width 111 height 14
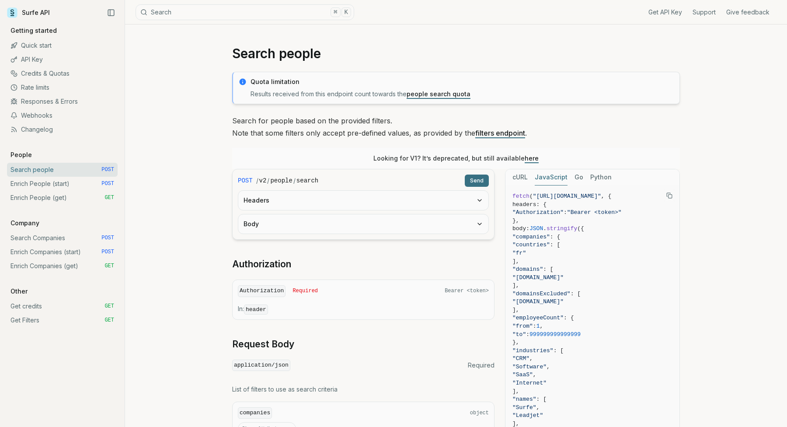
click at [55, 184] on link "Enrich People (start) POST" at bounding box center [62, 184] width 111 height 14
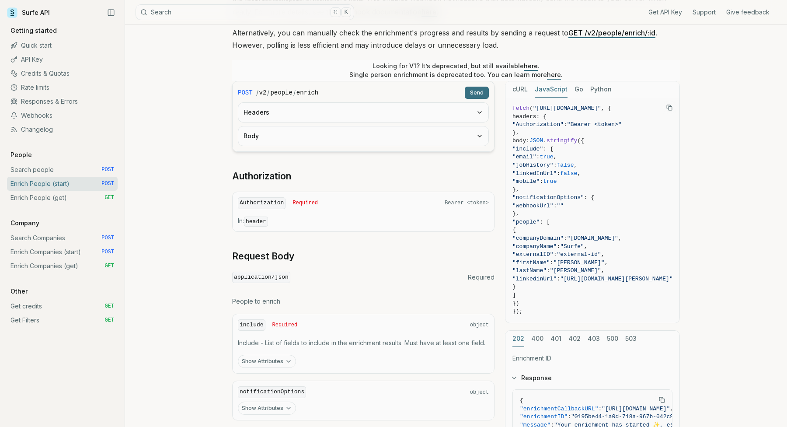
scroll to position [155, 0]
click at [65, 197] on link "Enrich People (get) GET" at bounding box center [62, 198] width 111 height 14
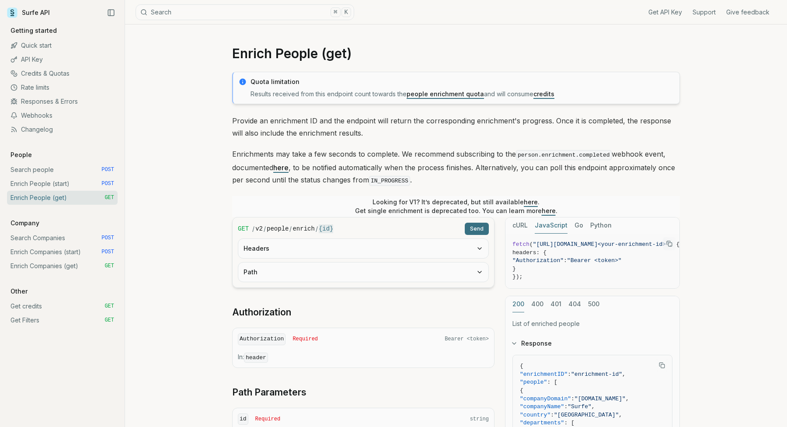
click at [288, 276] on button "Path" at bounding box center [363, 271] width 250 height 19
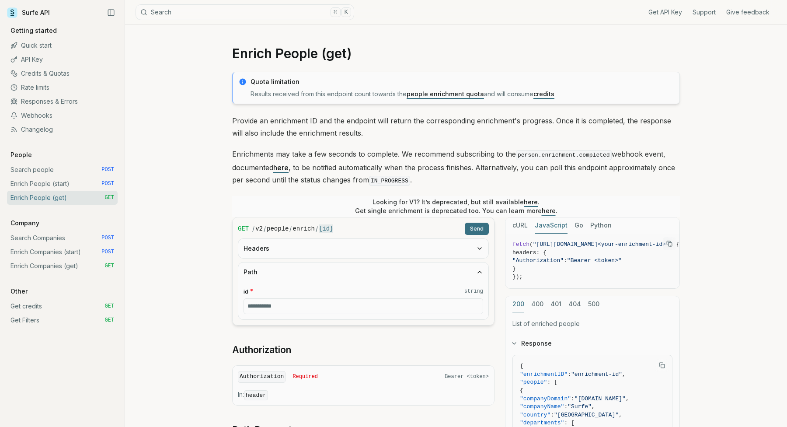
click at [294, 300] on input "id * string" at bounding box center [364, 306] width 240 height 16
paste input "**********"
type input "**********"
click at [474, 228] on button "Send" at bounding box center [477, 229] width 24 height 12
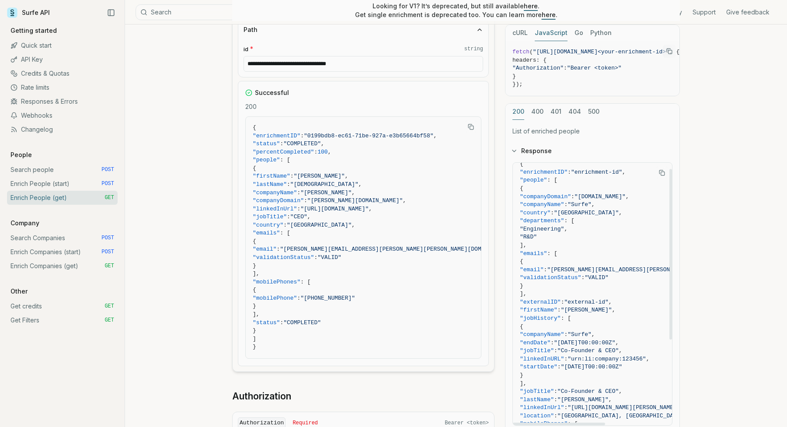
scroll to position [9, 0]
click at [45, 240] on link "Search Companies POST" at bounding box center [62, 238] width 111 height 14
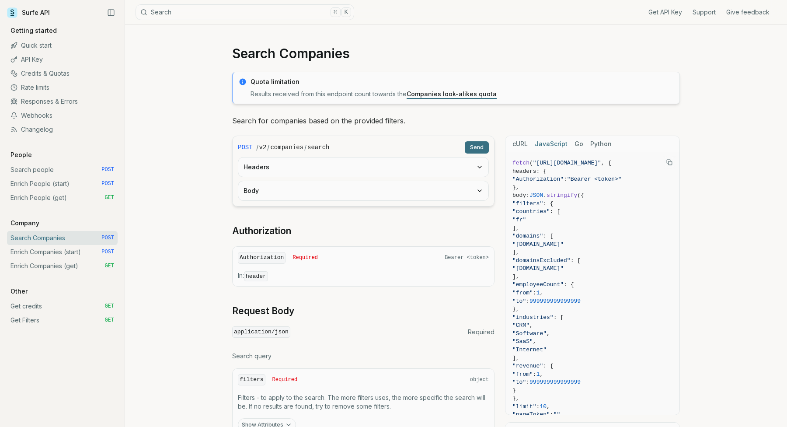
click at [56, 174] on link "Search people POST" at bounding box center [62, 170] width 111 height 14
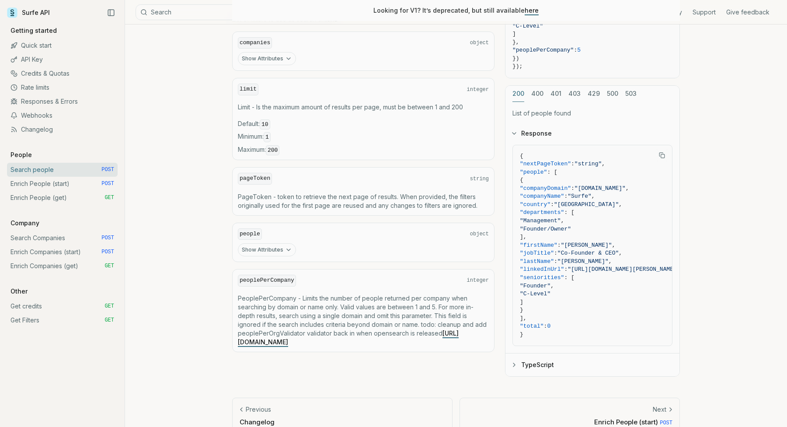
scroll to position [371, 0]
click at [268, 244] on button "Show Attributes" at bounding box center [267, 248] width 58 height 13
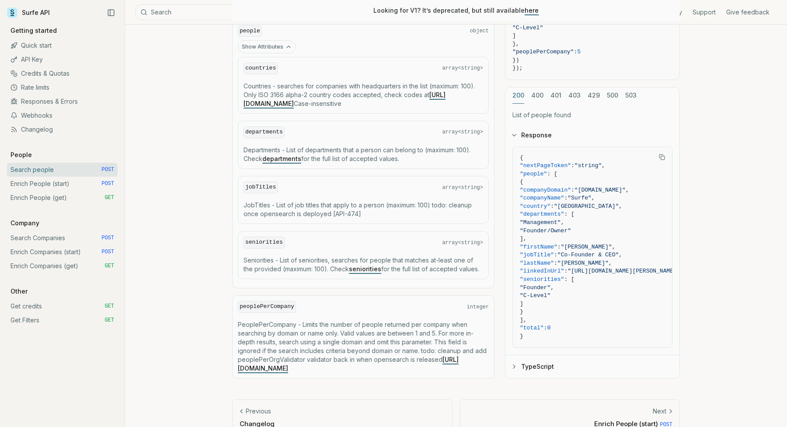
scroll to position [599, 0]
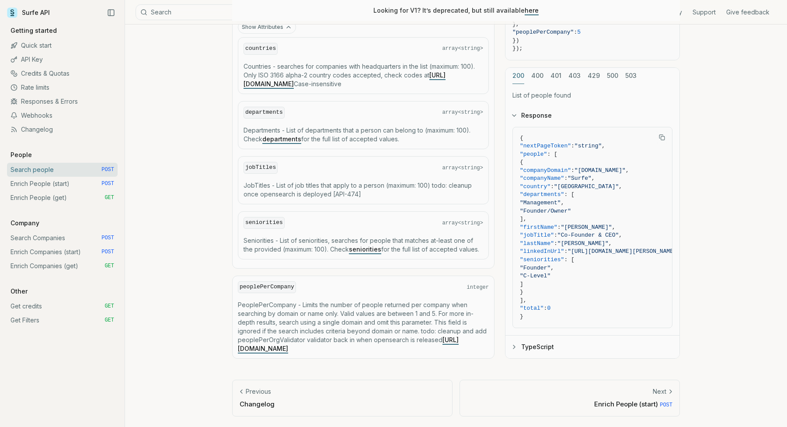
click at [365, 245] on link "seniorities" at bounding box center [365, 248] width 32 height 7
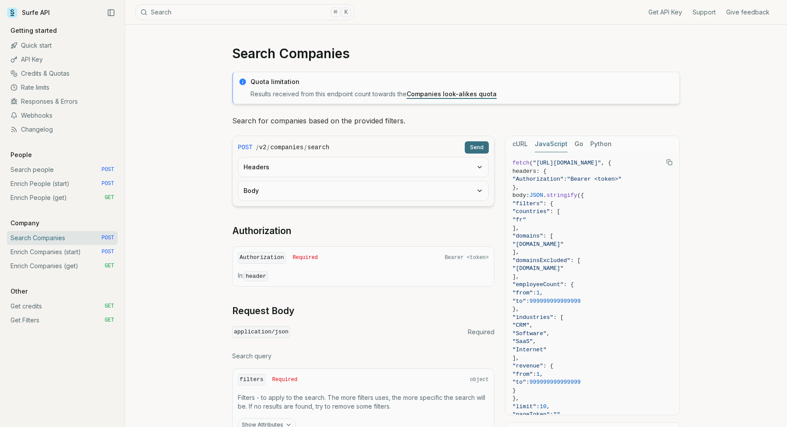
click at [66, 171] on link "Search people POST" at bounding box center [62, 170] width 111 height 14
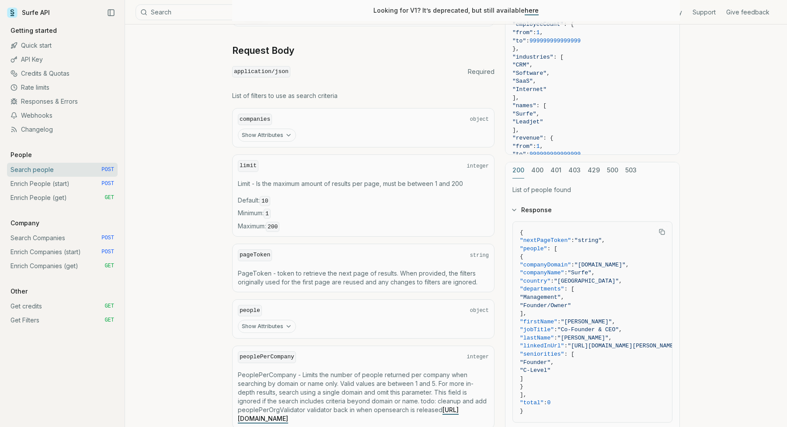
scroll to position [302, 0]
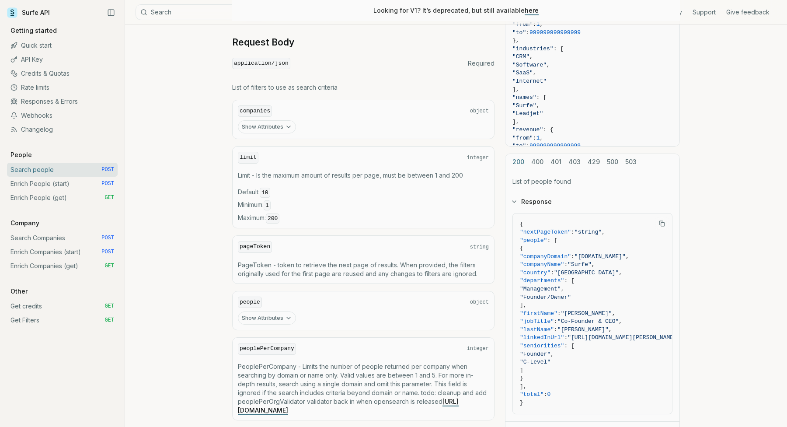
click at [257, 316] on button "Show Attributes" at bounding box center [267, 317] width 58 height 13
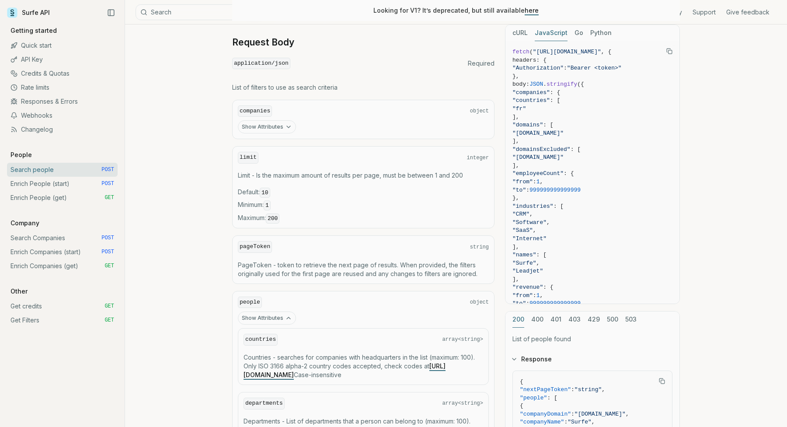
scroll to position [599, 0]
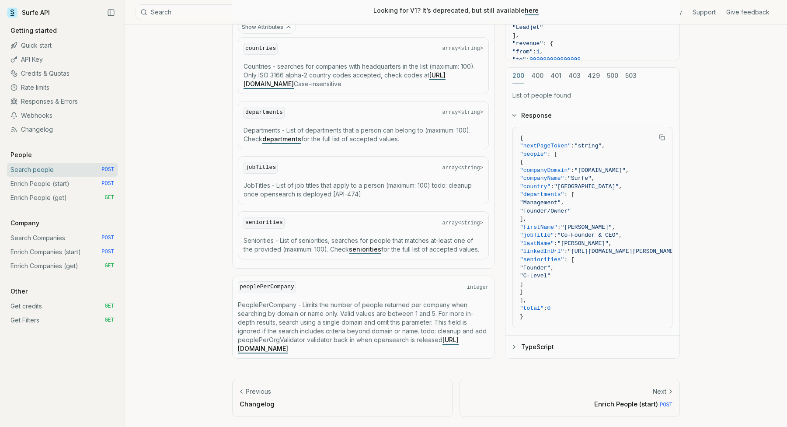
click at [268, 162] on code "jobTitles" at bounding box center [261, 168] width 34 height 12
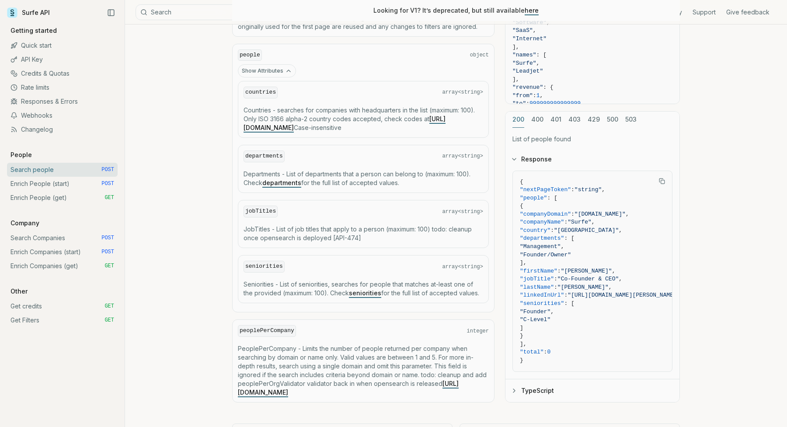
scroll to position [548, 0]
click at [283, 181] on link "departments" at bounding box center [281, 183] width 39 height 7
